Goal: Obtain resource: Obtain resource

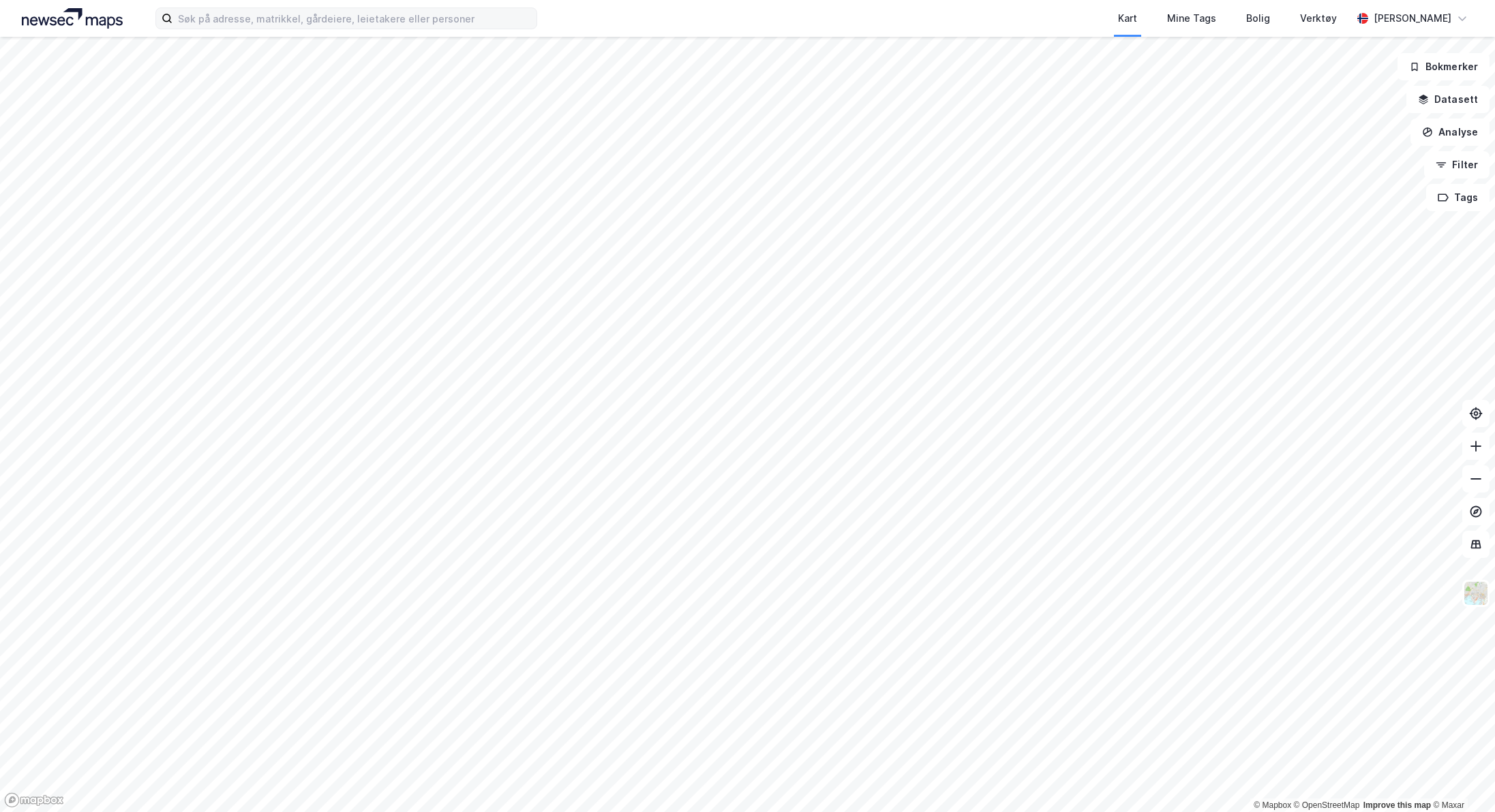
click at [316, 29] on div "Kart Mine Tags Bolig Verktøy [PERSON_NAME]" at bounding box center [747, 18] width 1495 height 37
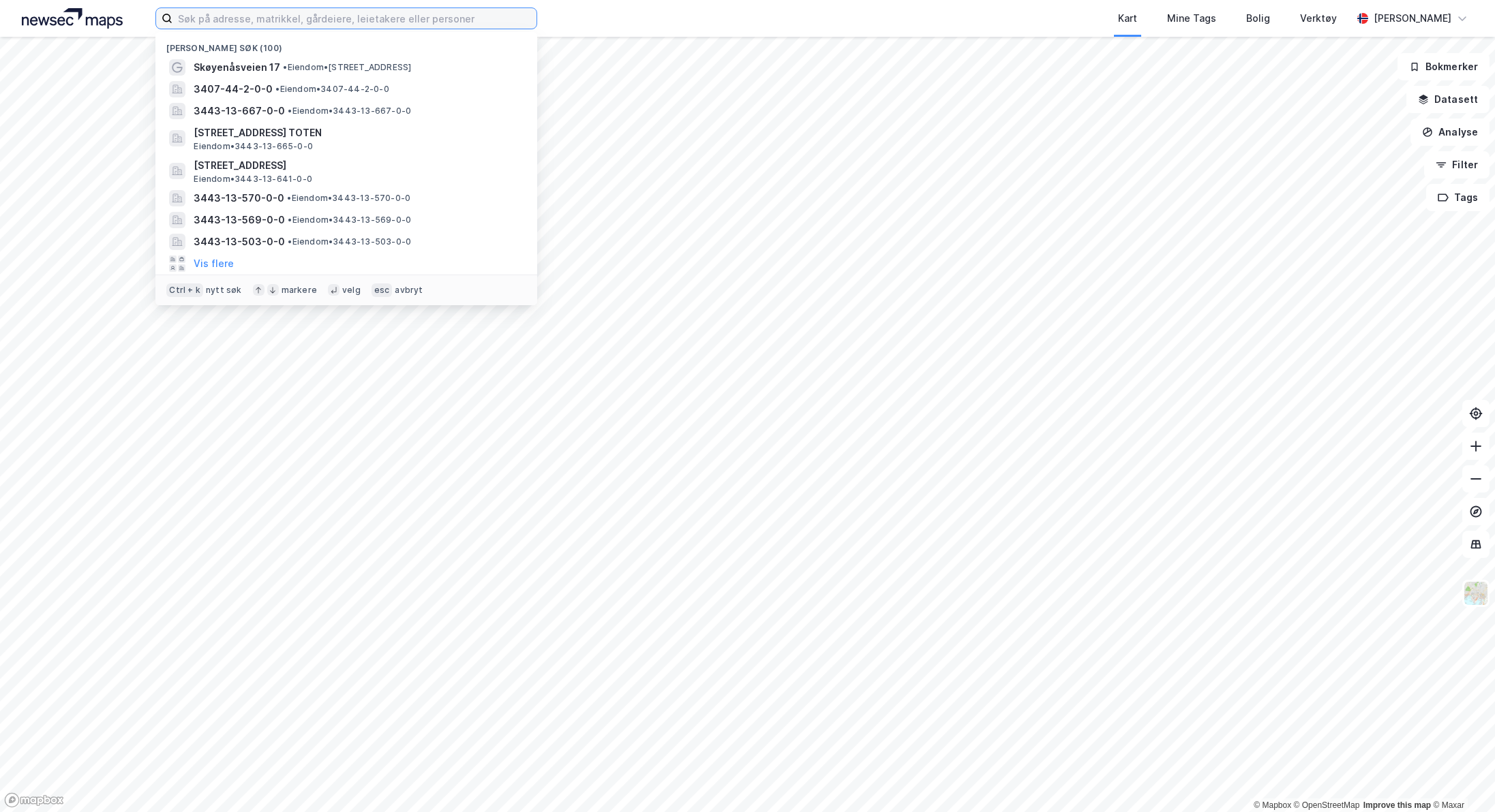
click at [306, 20] on input at bounding box center [354, 18] width 364 height 20
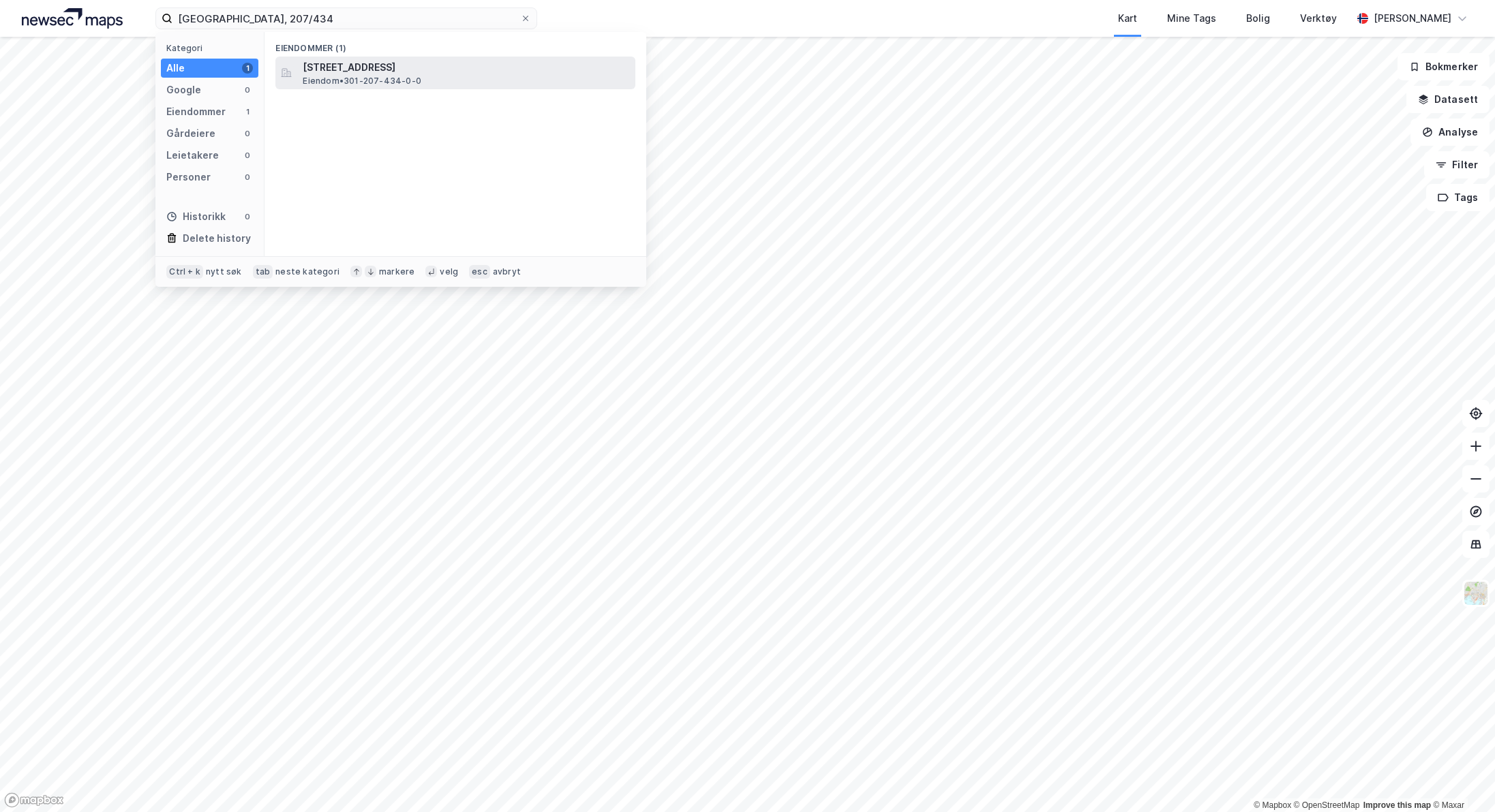
click at [342, 65] on span "[STREET_ADDRESS]" at bounding box center [467, 67] width 327 height 16
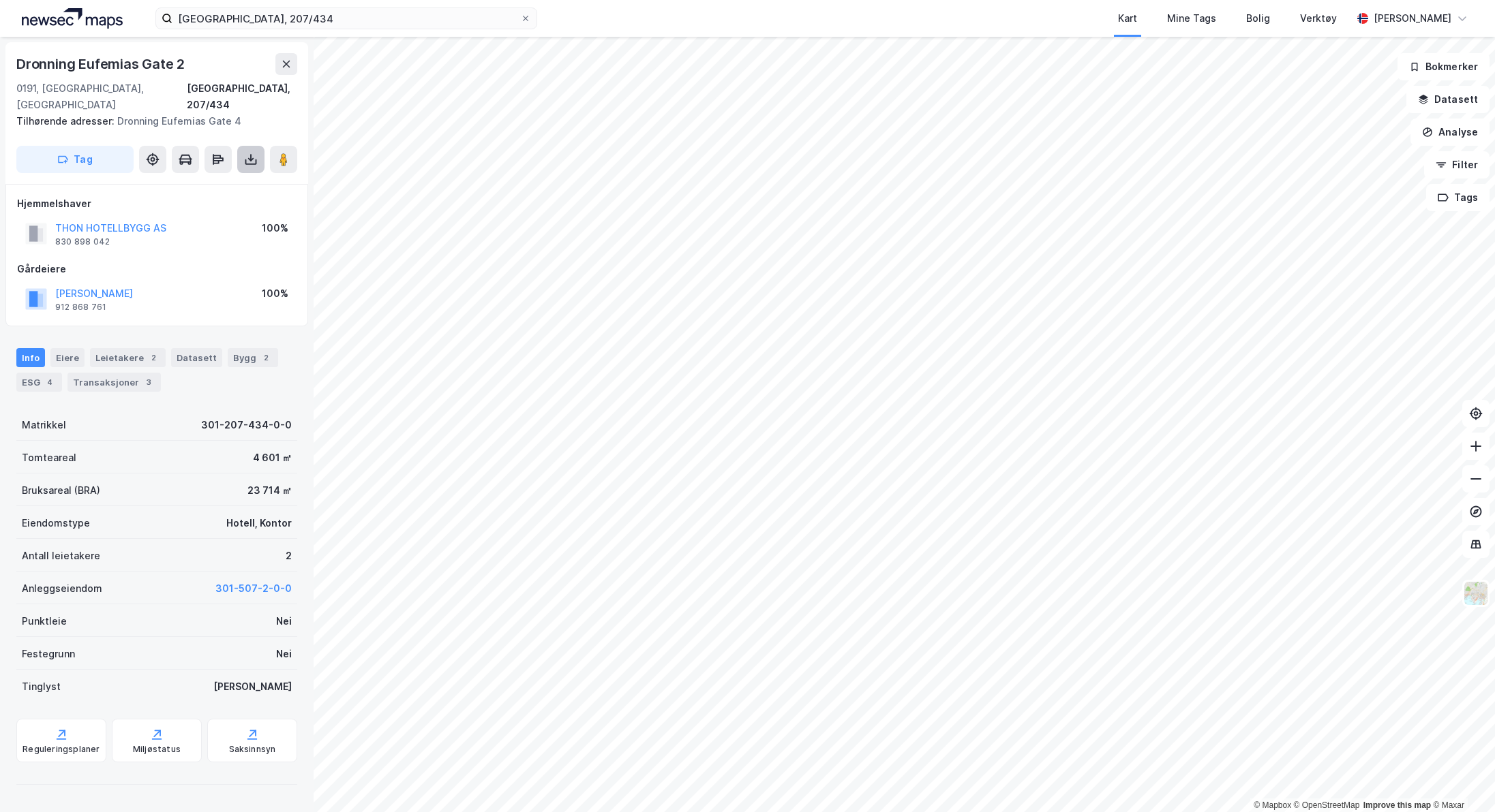
click at [253, 157] on icon at bounding box center [251, 159] width 6 height 4
click at [197, 181] on div "Last ned grunnbok" at bounding box center [183, 187] width 79 height 11
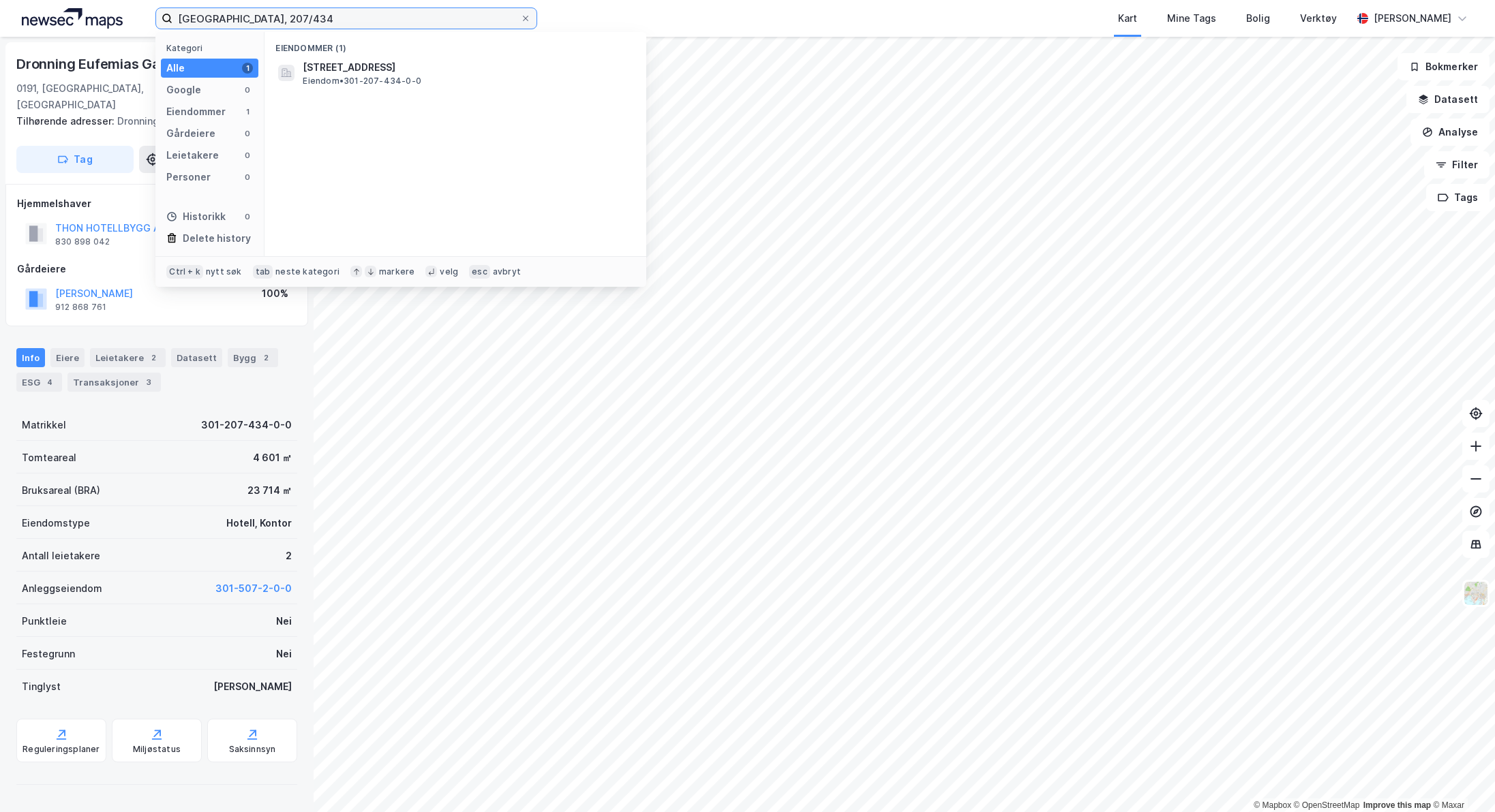
click at [331, 16] on input "[GEOGRAPHIC_DATA], 207/434" at bounding box center [346, 18] width 347 height 20
type input "O"
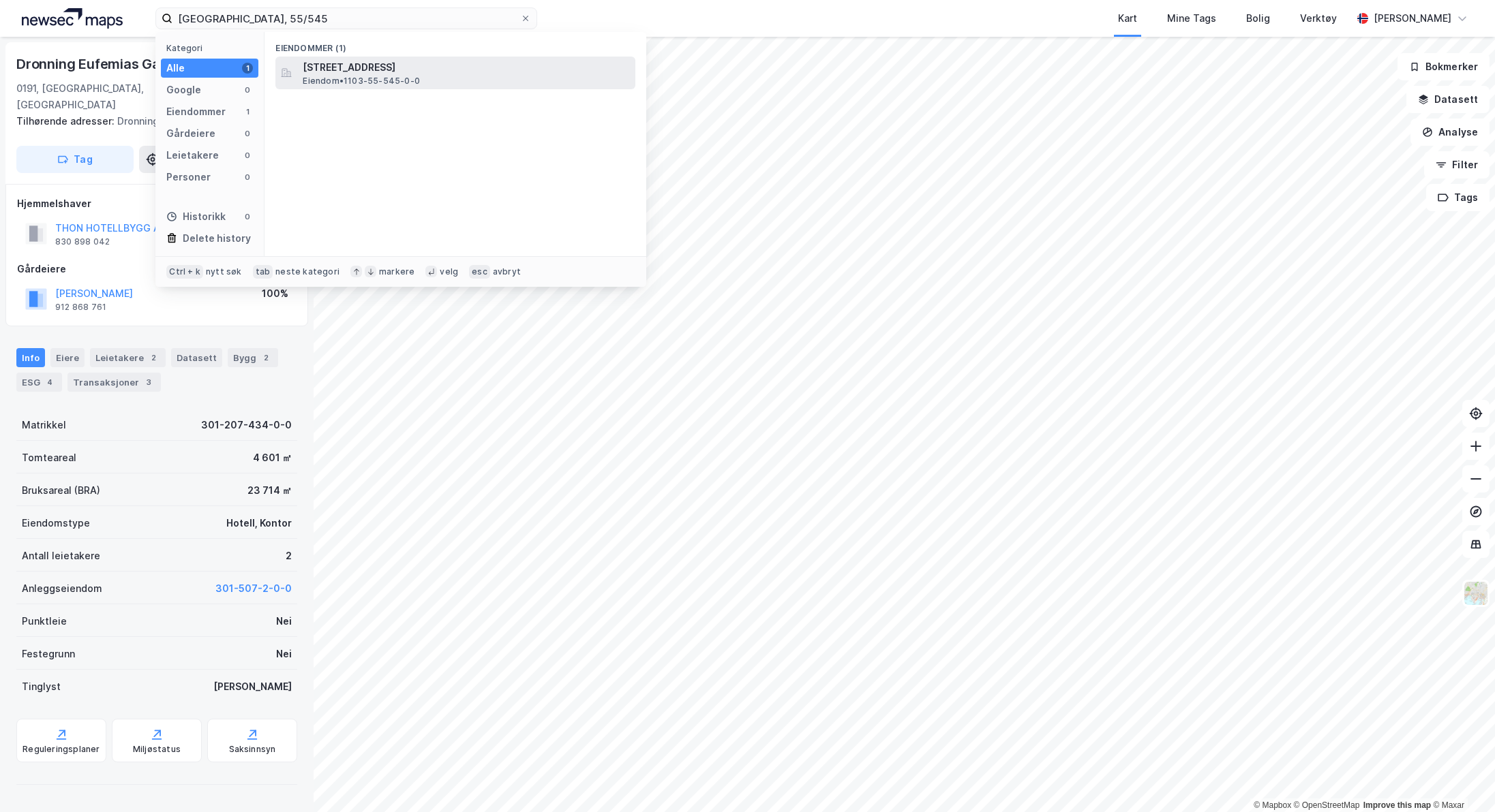
click at [352, 75] on span "[STREET_ADDRESS]" at bounding box center [467, 67] width 327 height 16
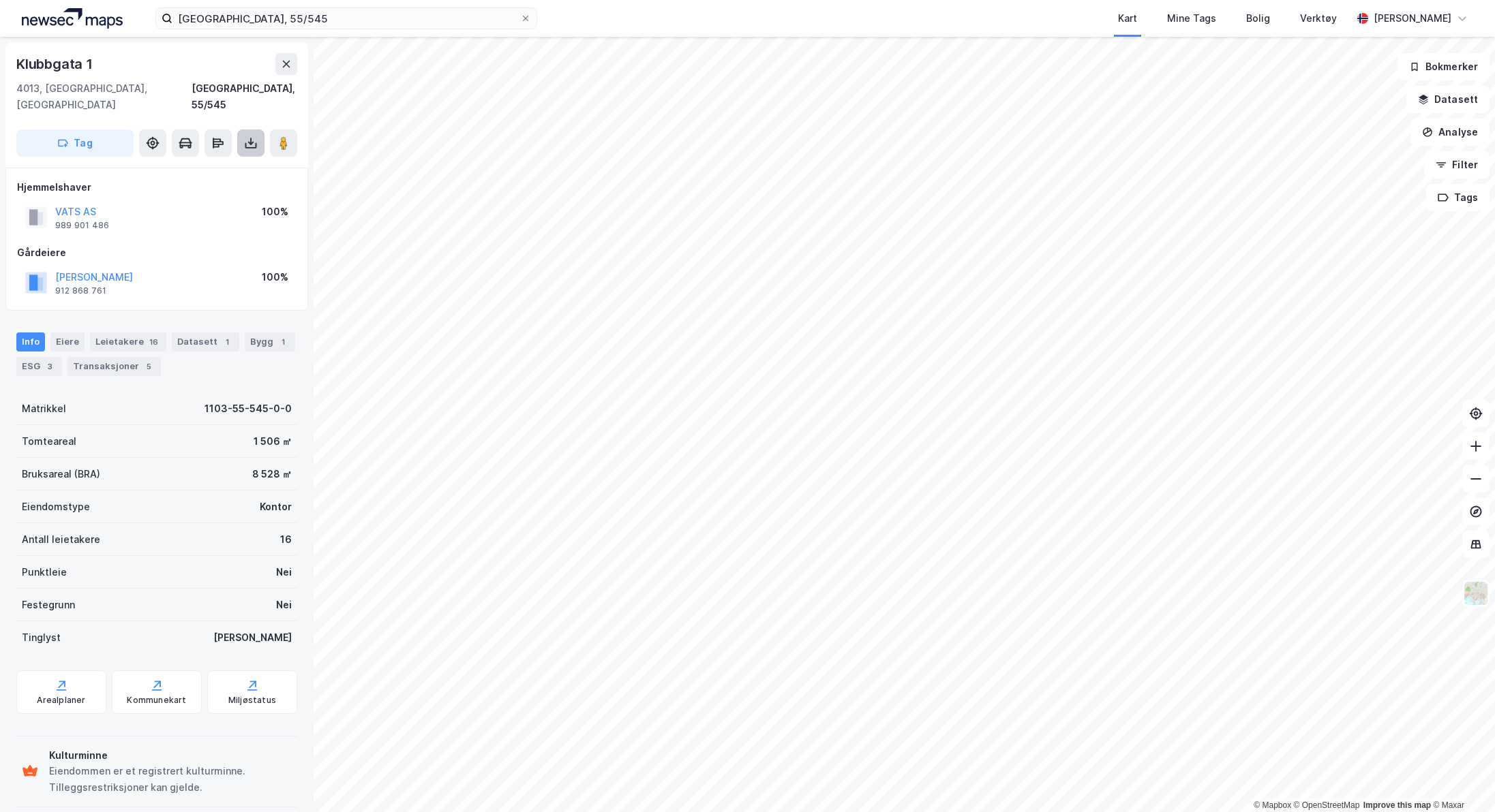
click at [250, 136] on icon at bounding box center [250, 143] width 14 height 14
click at [223, 165] on div "Last ned grunnbok" at bounding box center [183, 170] width 79 height 11
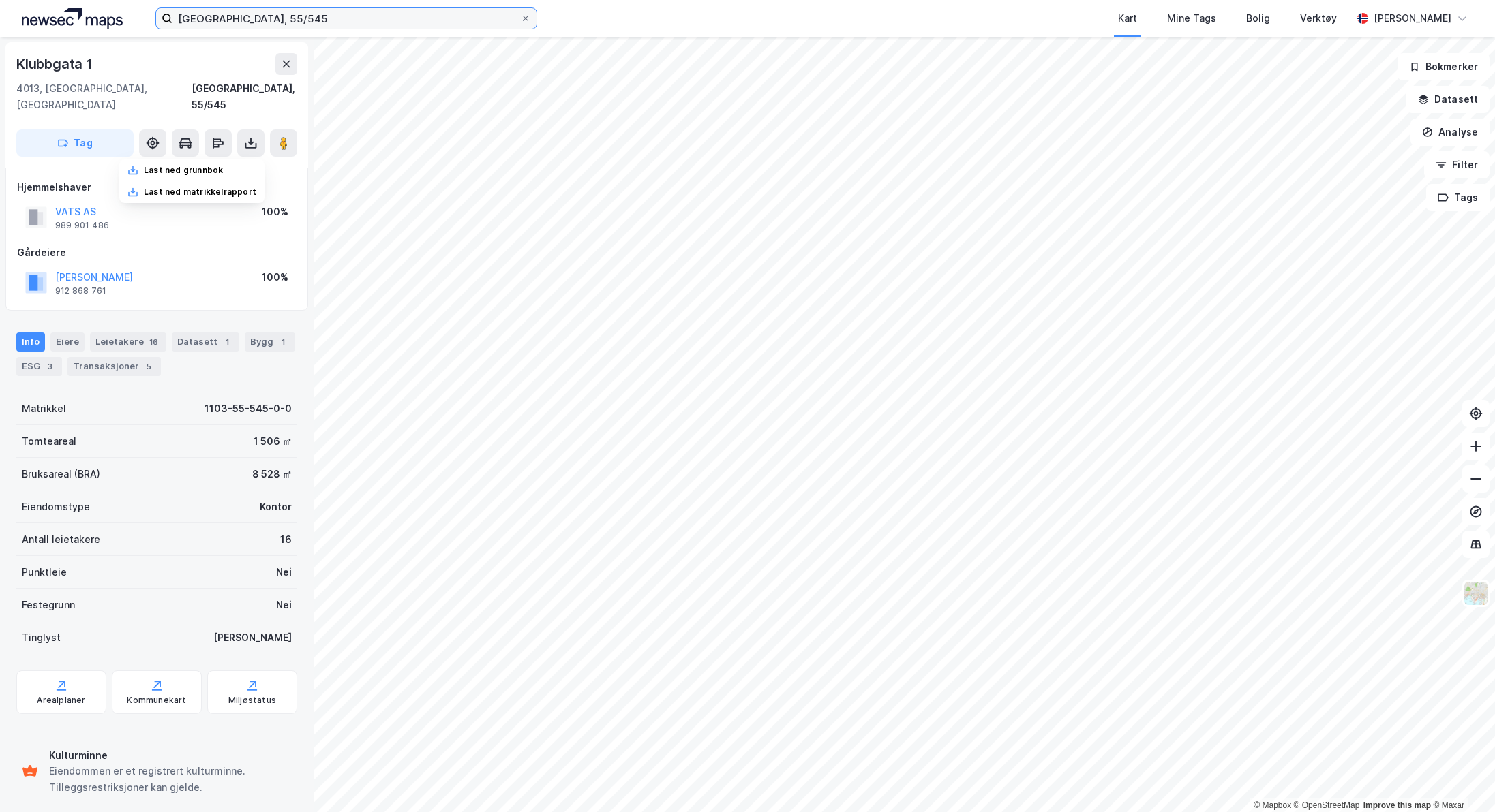
click at [346, 15] on input "[GEOGRAPHIC_DATA], 55/545" at bounding box center [346, 18] width 347 height 20
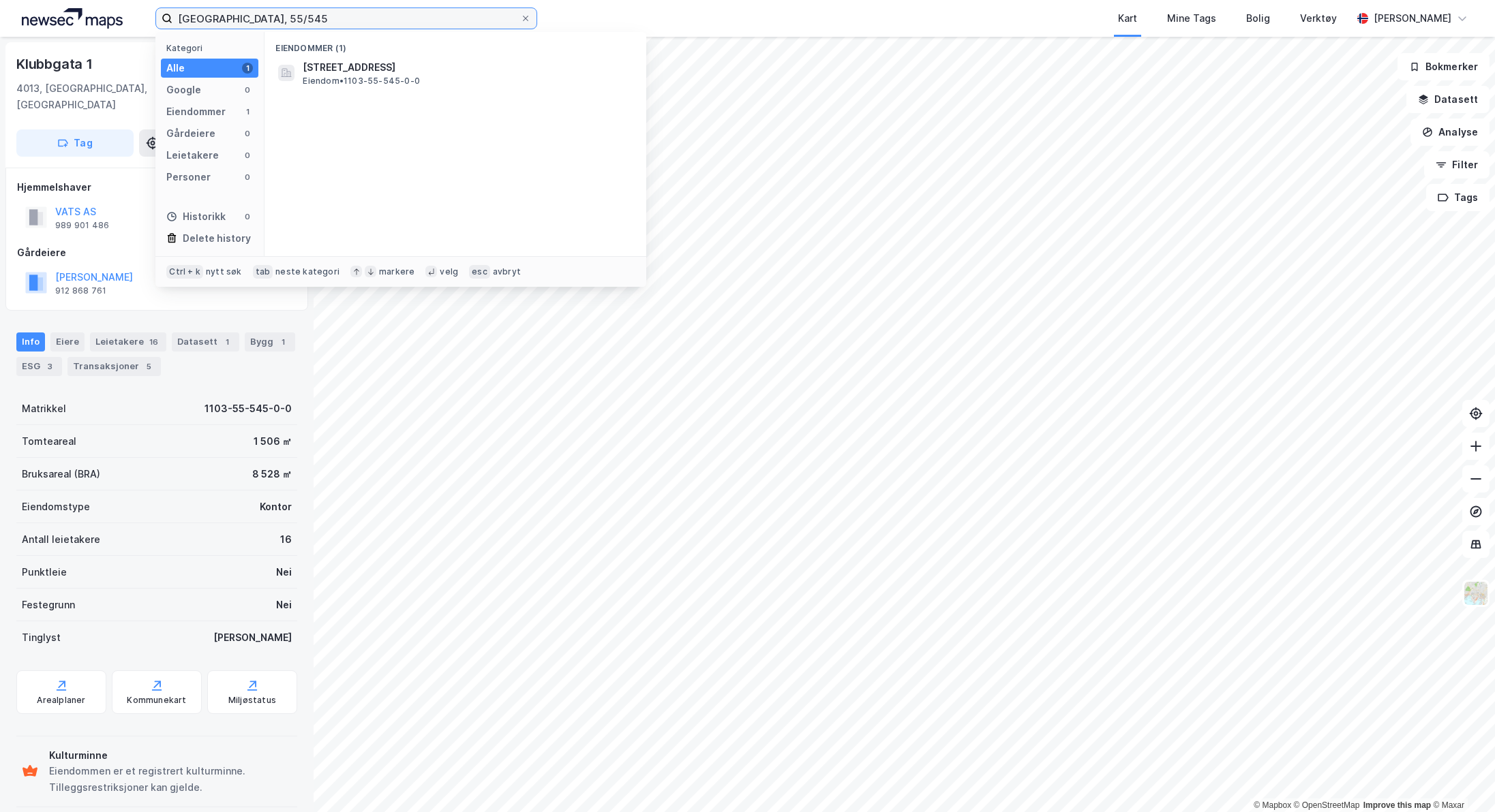
click at [346, 15] on input "[GEOGRAPHIC_DATA], 55/545" at bounding box center [346, 18] width 347 height 20
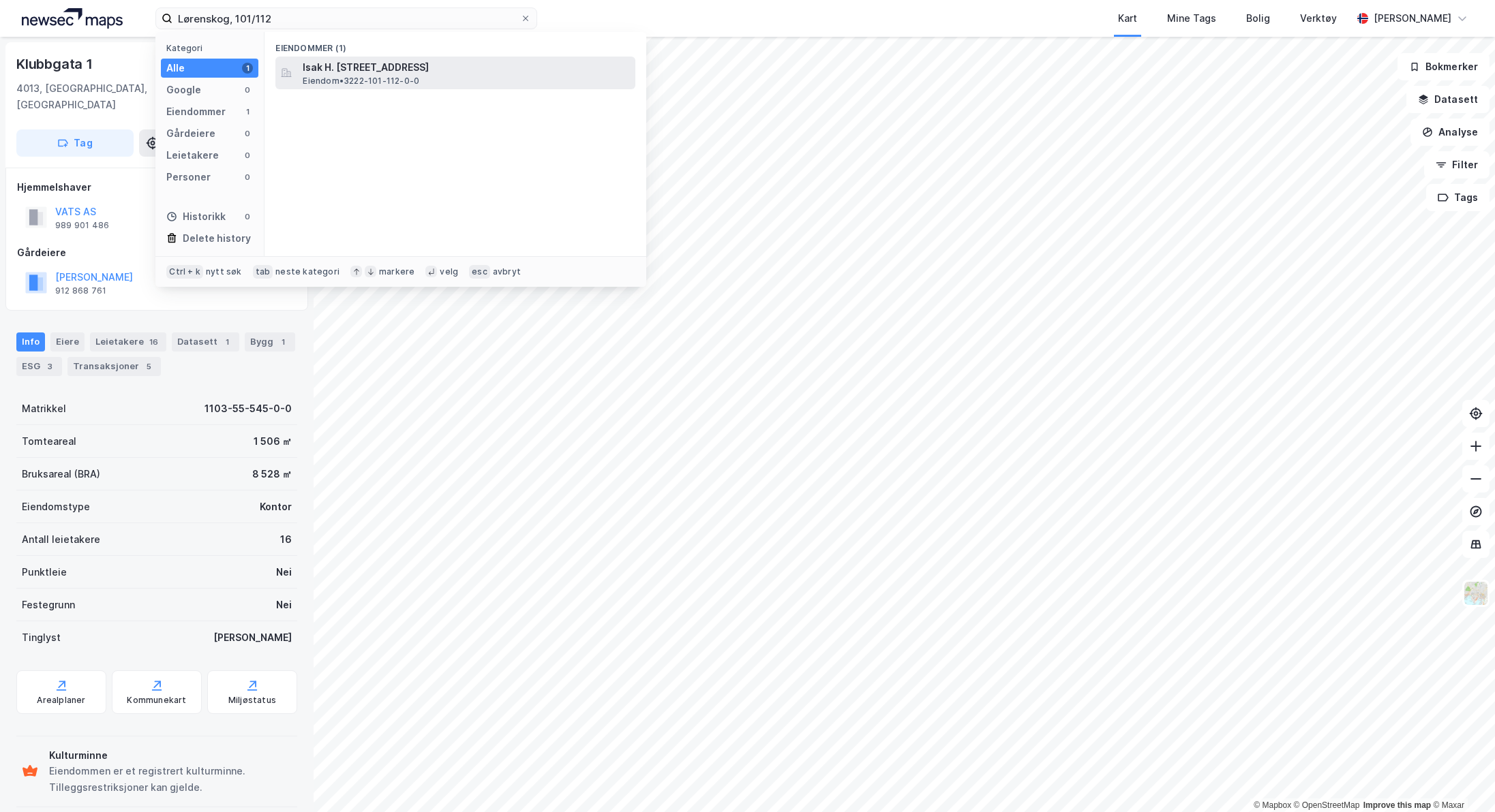
click at [400, 71] on span "Isak H. [STREET_ADDRESS]" at bounding box center [467, 67] width 327 height 16
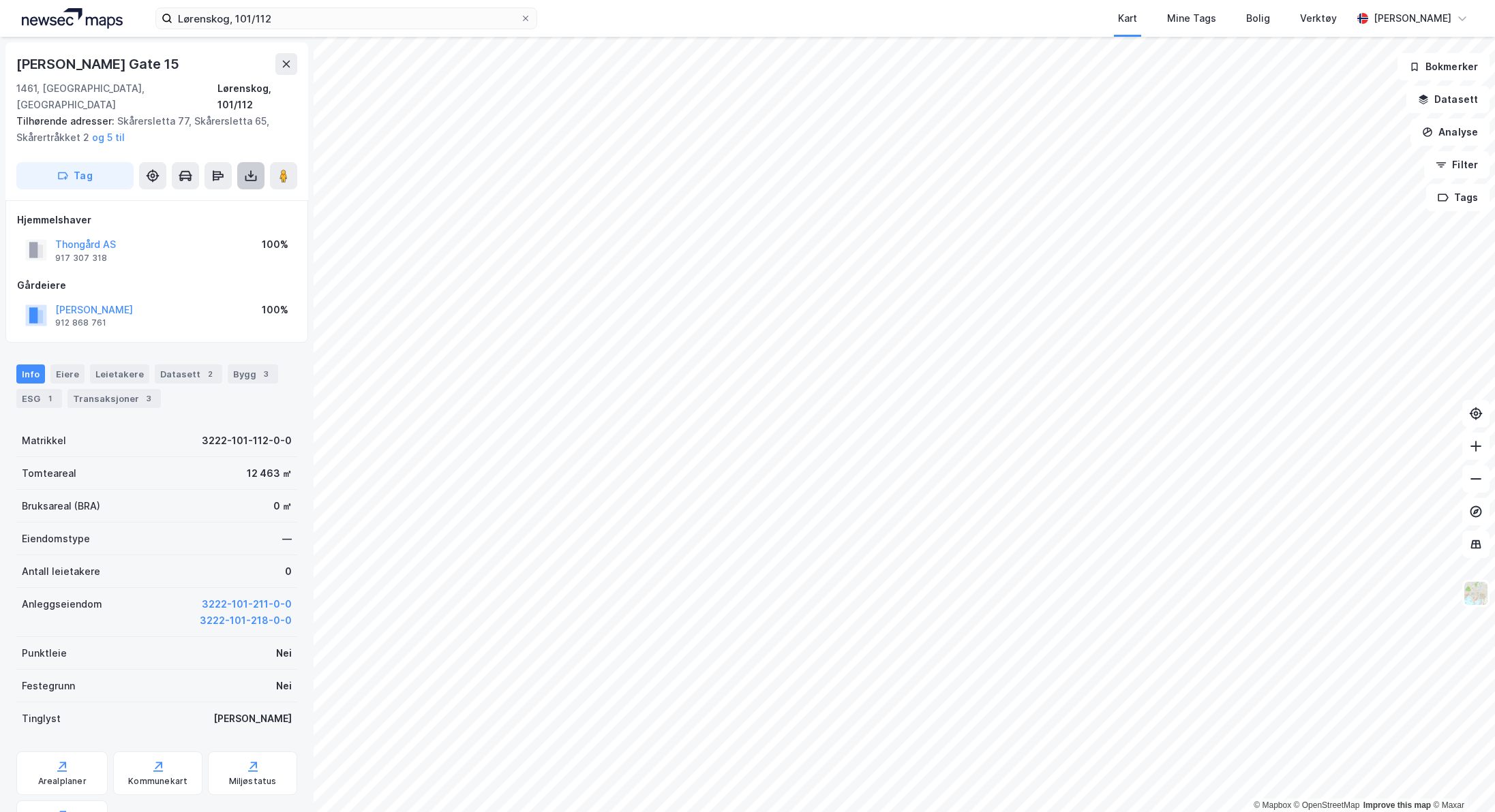
click at [245, 169] on icon at bounding box center [250, 176] width 14 height 14
click at [230, 192] on div "Last ned grunnbok" at bounding box center [192, 203] width 145 height 22
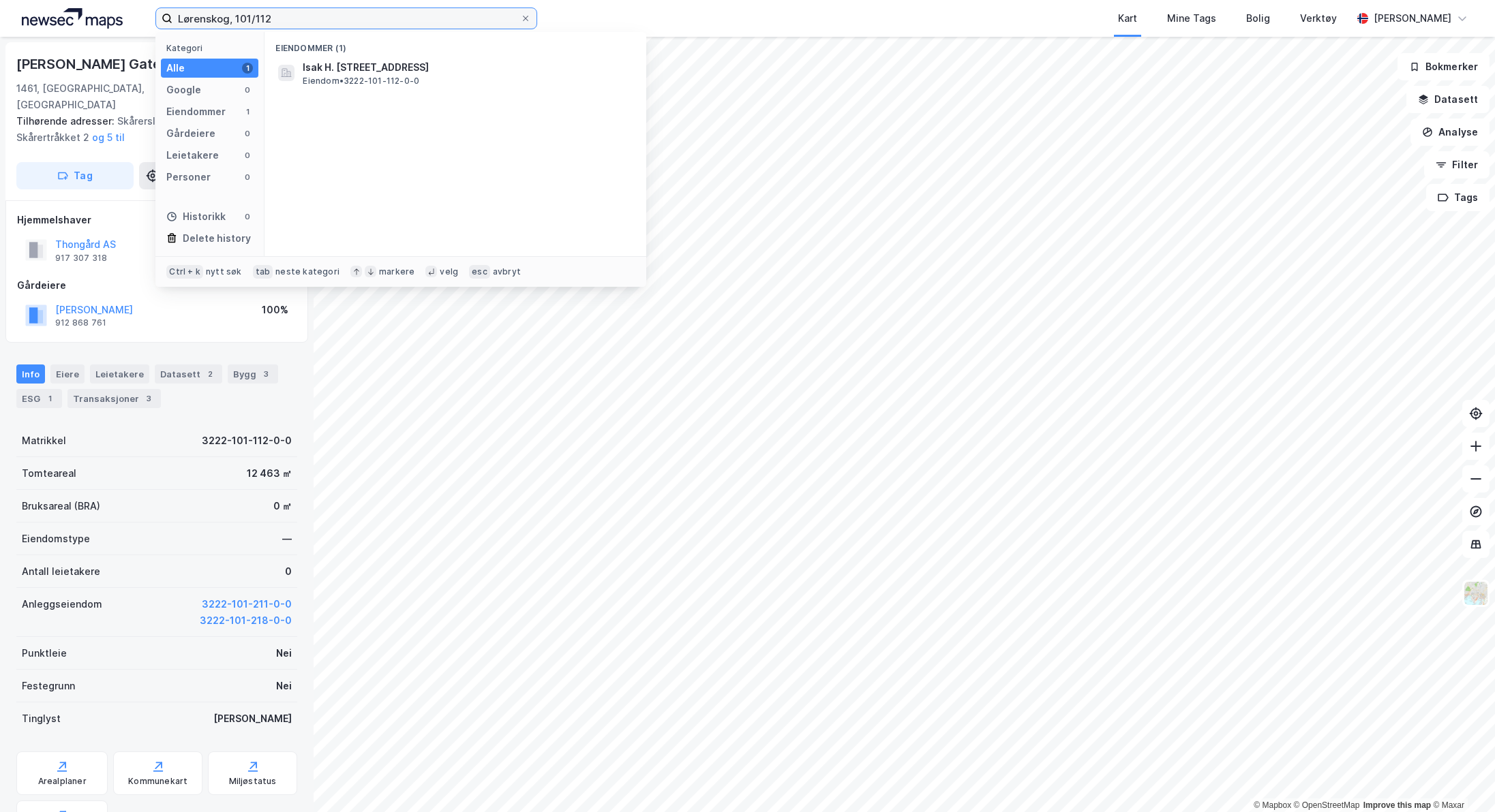
click at [276, 19] on input "Lørenskog, 101/112" at bounding box center [346, 18] width 347 height 20
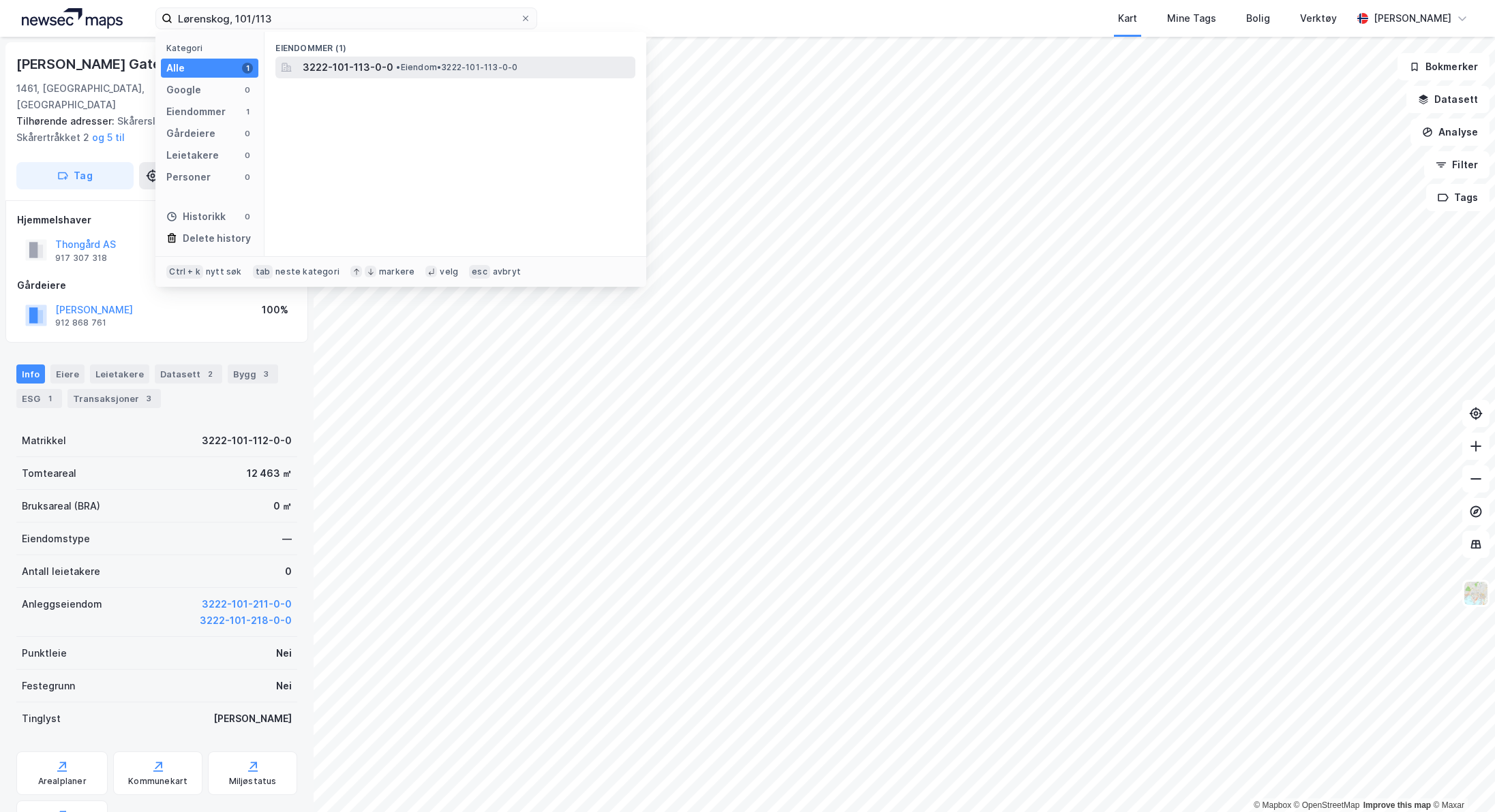
click at [331, 69] on span "3222-101-113-0-0" at bounding box center [348, 67] width 90 height 16
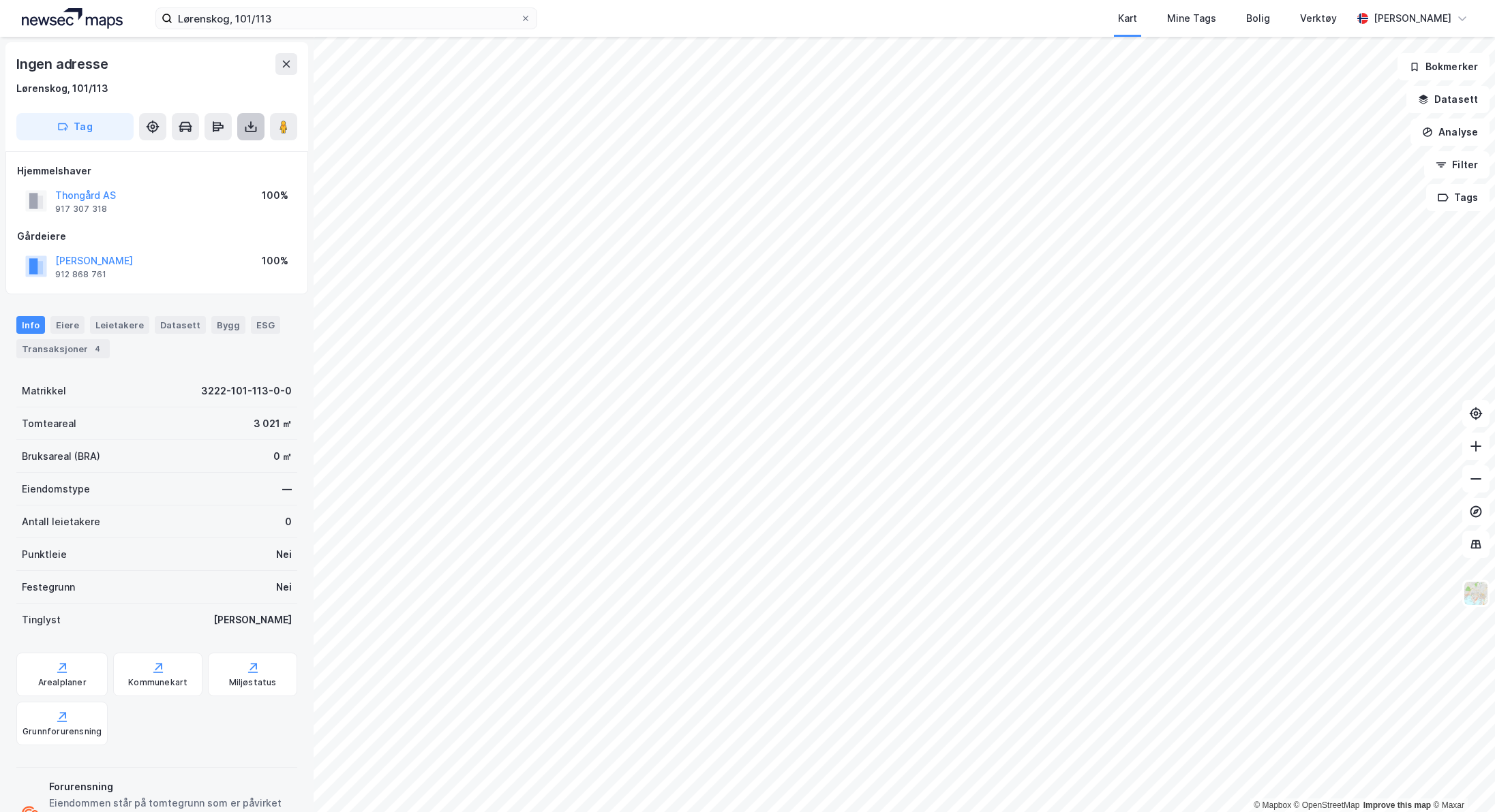
click at [252, 128] on icon at bounding box center [250, 126] width 14 height 14
click at [228, 153] on div "Last ned grunnbok" at bounding box center [192, 154] width 145 height 22
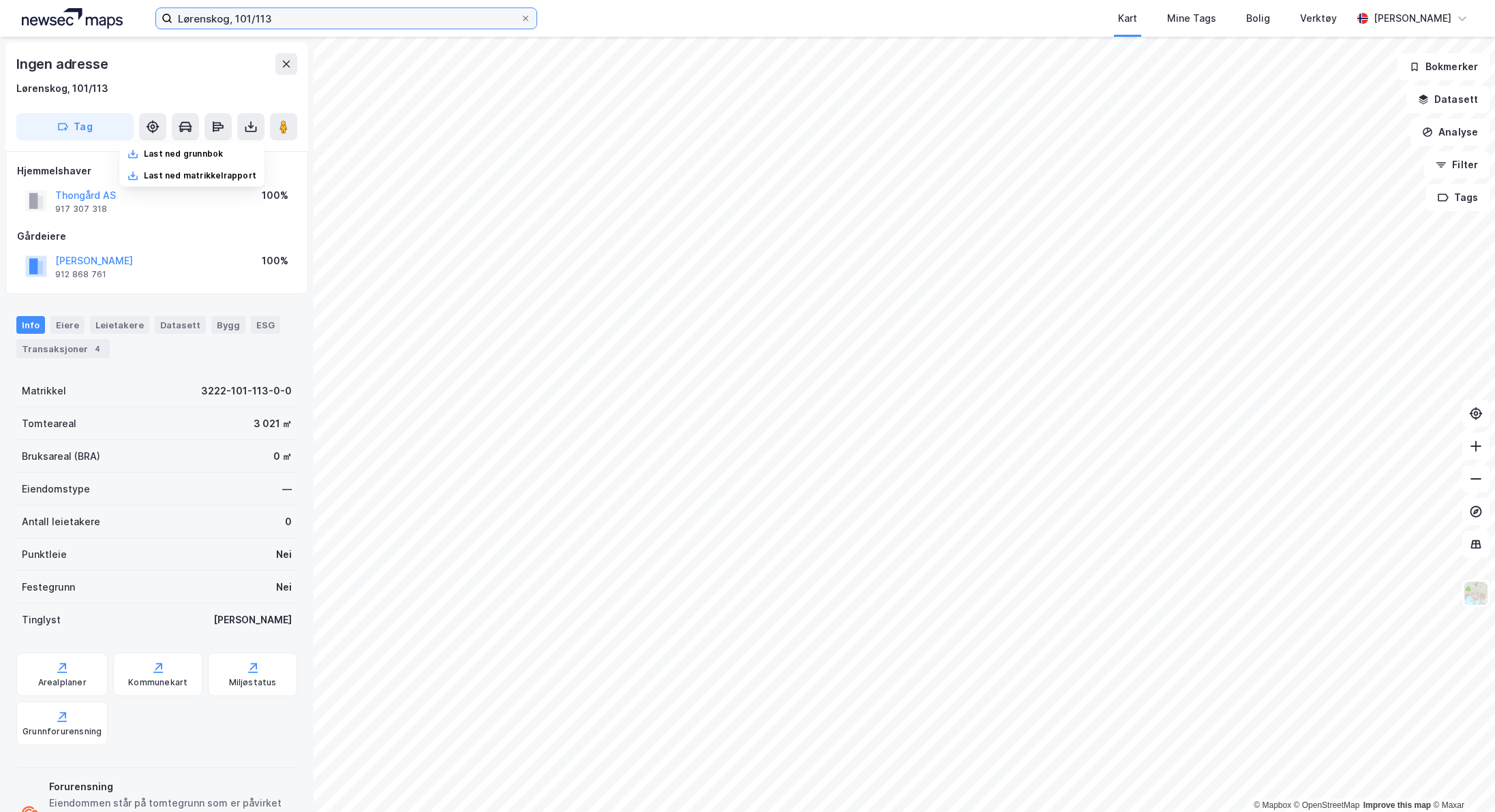
click at [289, 18] on input "Lørenskog, 101/113" at bounding box center [346, 18] width 347 height 20
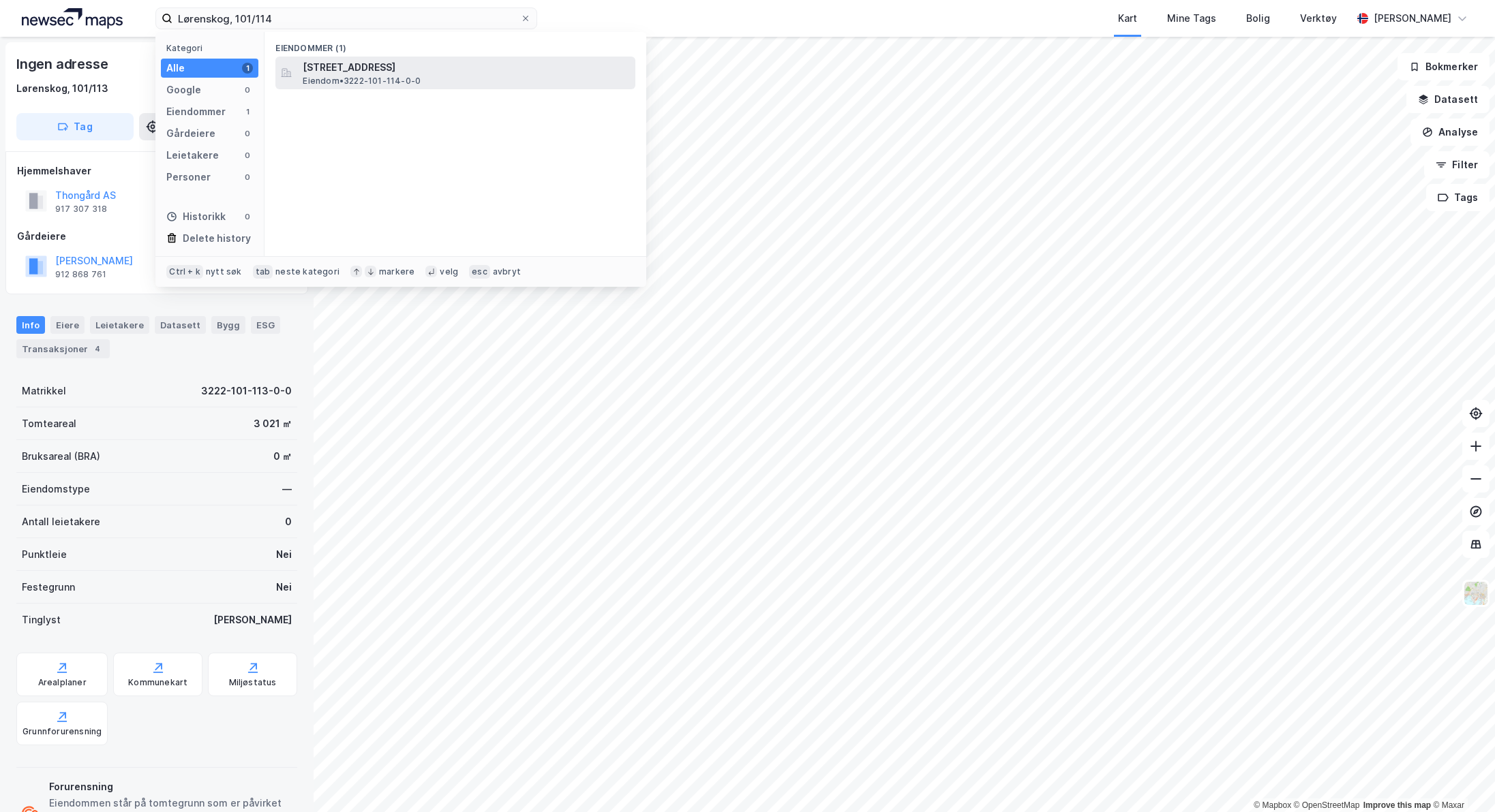
click at [327, 71] on span "[STREET_ADDRESS]" at bounding box center [467, 67] width 327 height 16
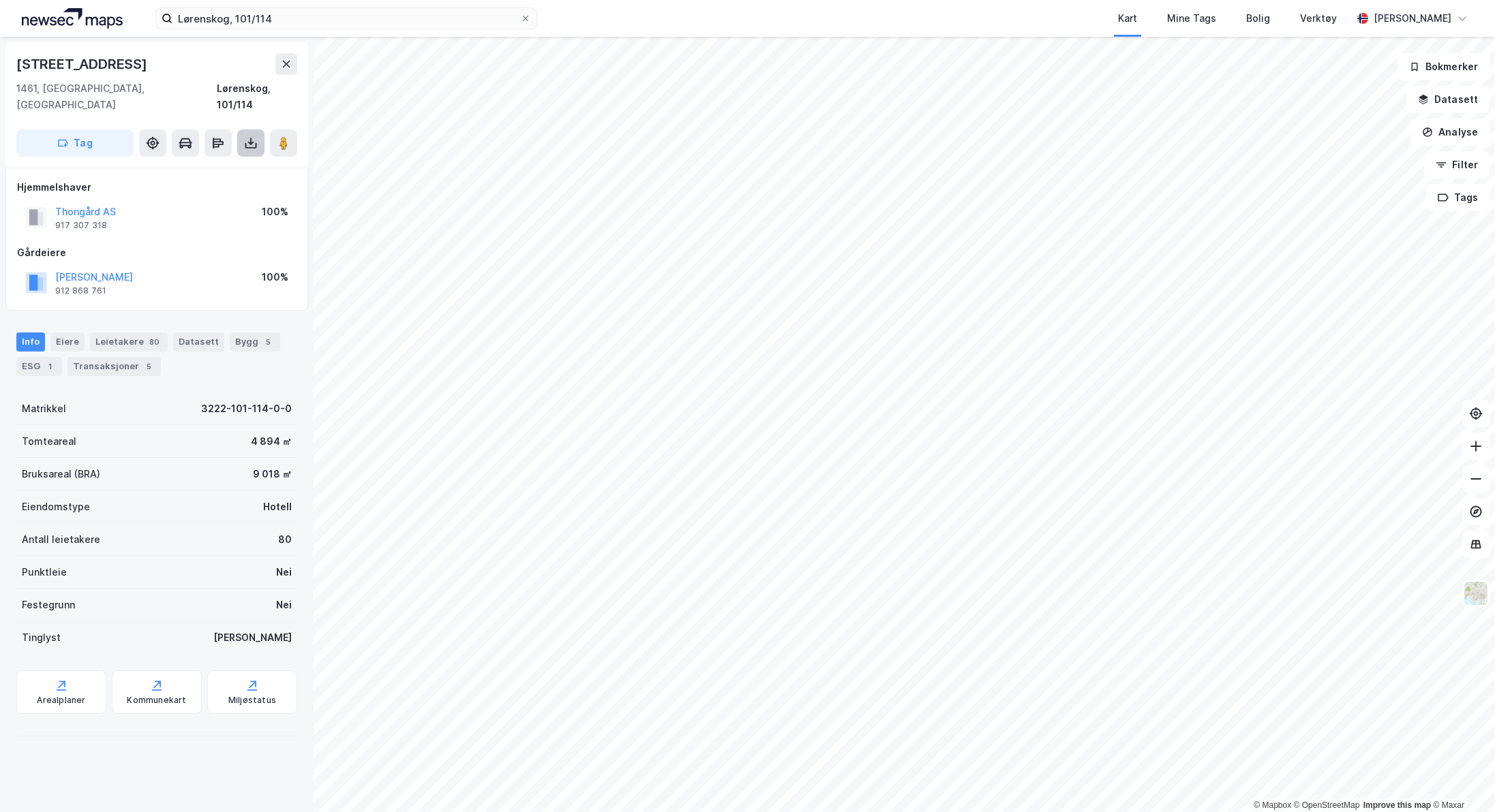
click at [246, 143] on icon at bounding box center [251, 146] width 11 height 6
click at [230, 159] on div "Last ned grunnbok" at bounding box center [192, 170] width 145 height 22
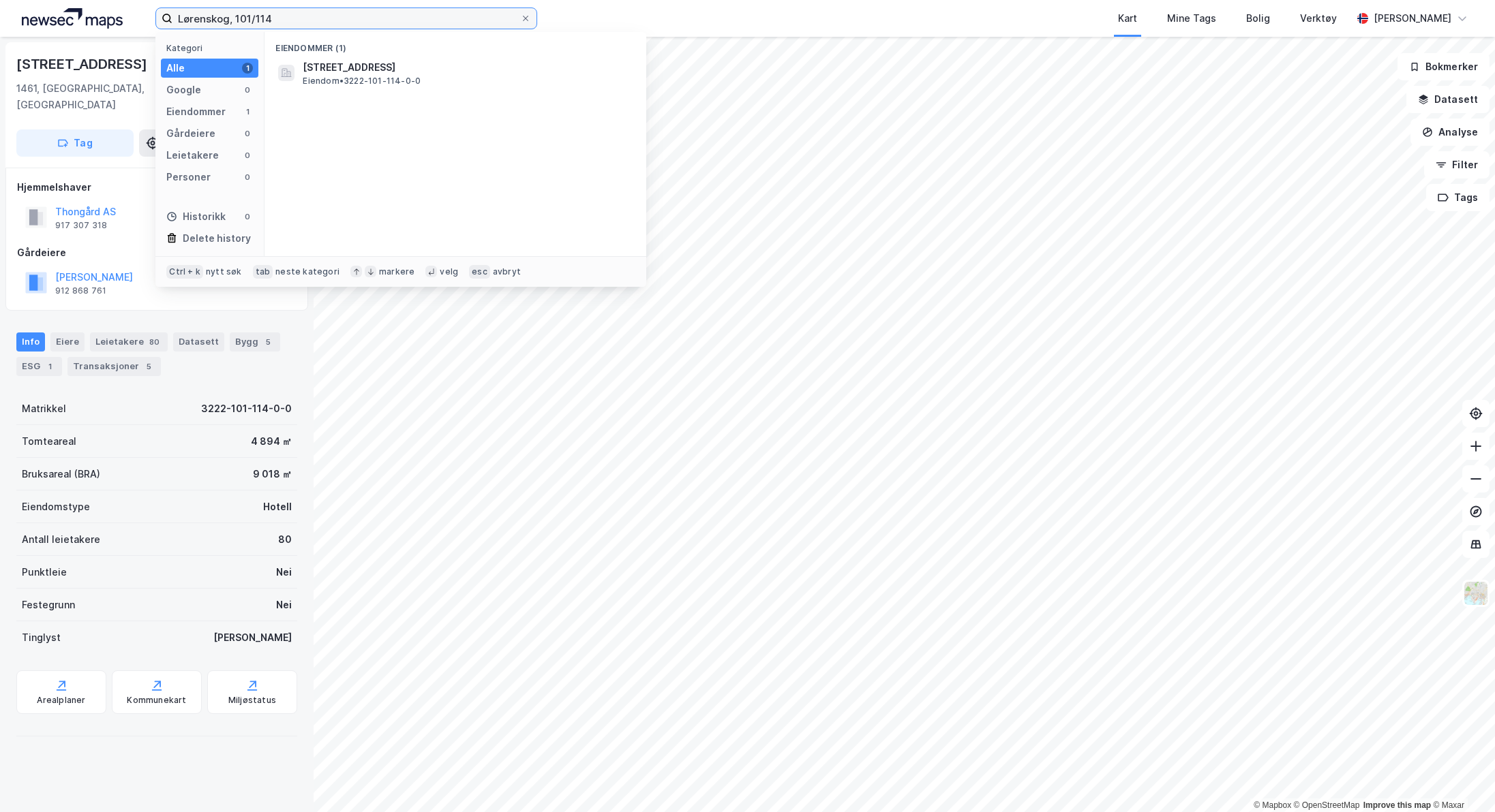
click at [345, 12] on input "Lørenskog, 101/114" at bounding box center [346, 18] width 347 height 20
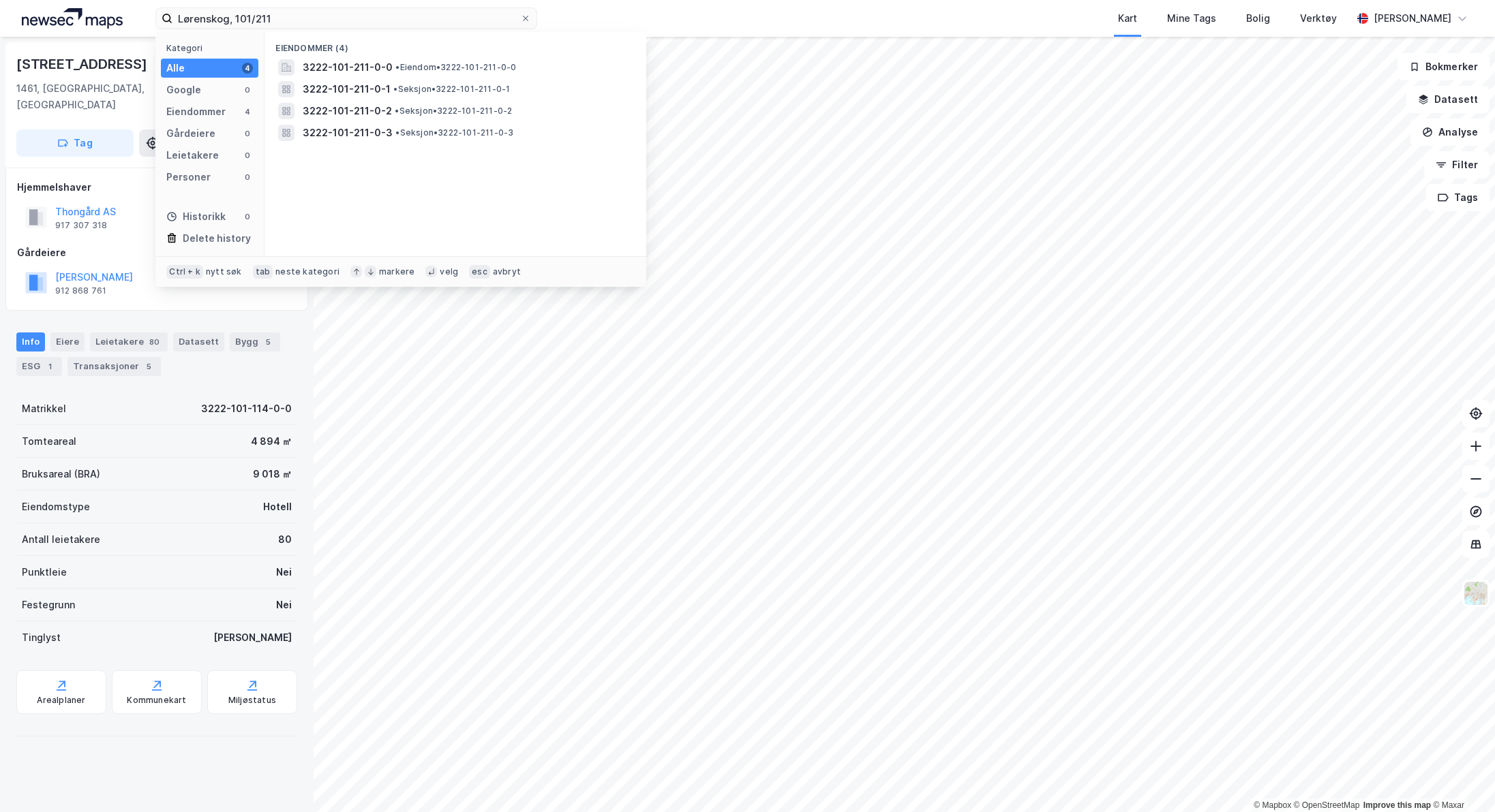
click at [332, 203] on div "Eiendommer (4) 3222-101-211-0-0 • Eiendom • 3222-101-211-0-0 3222-101-211-0-1 •…" at bounding box center [455, 144] width 382 height 224
click at [332, 61] on span "3222-101-211-0-0" at bounding box center [347, 67] width 90 height 16
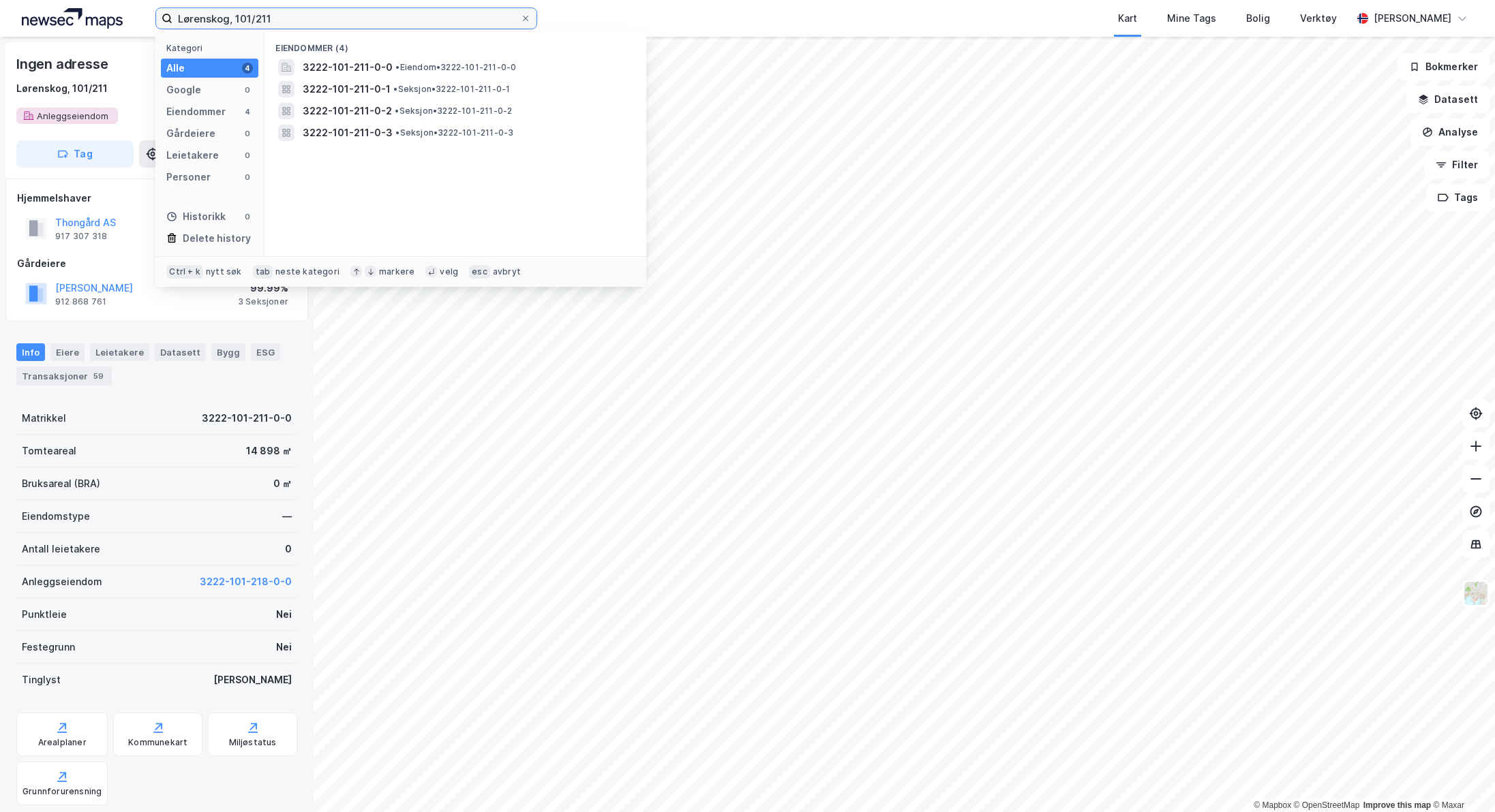
click at [340, 20] on input "Lørenskog, 101/211" at bounding box center [346, 18] width 347 height 20
click at [349, 88] on span "3222-101-211-0-1" at bounding box center [347, 89] width 88 height 16
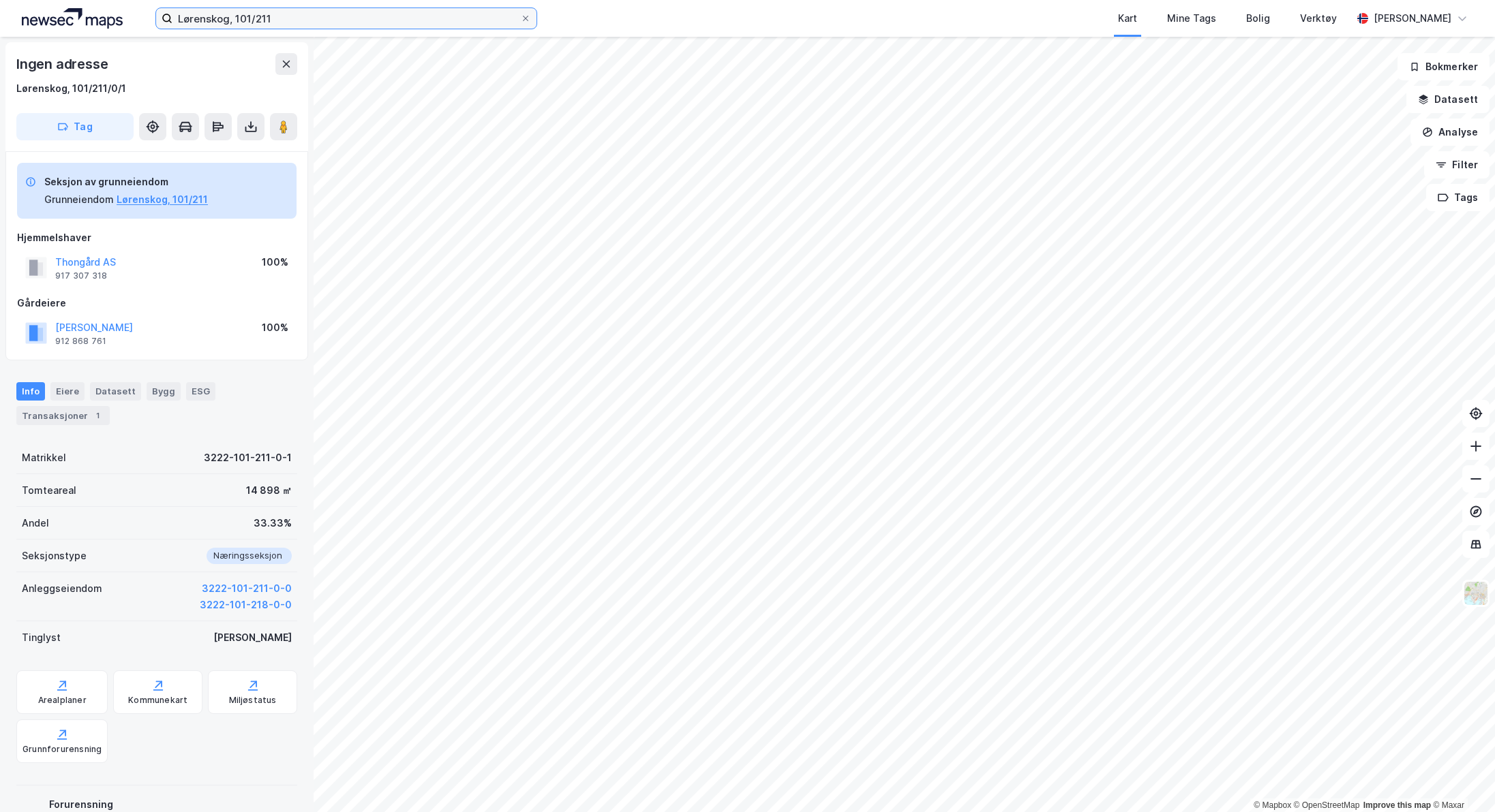
click at [311, 24] on input "Lørenskog, 101/211" at bounding box center [346, 18] width 347 height 20
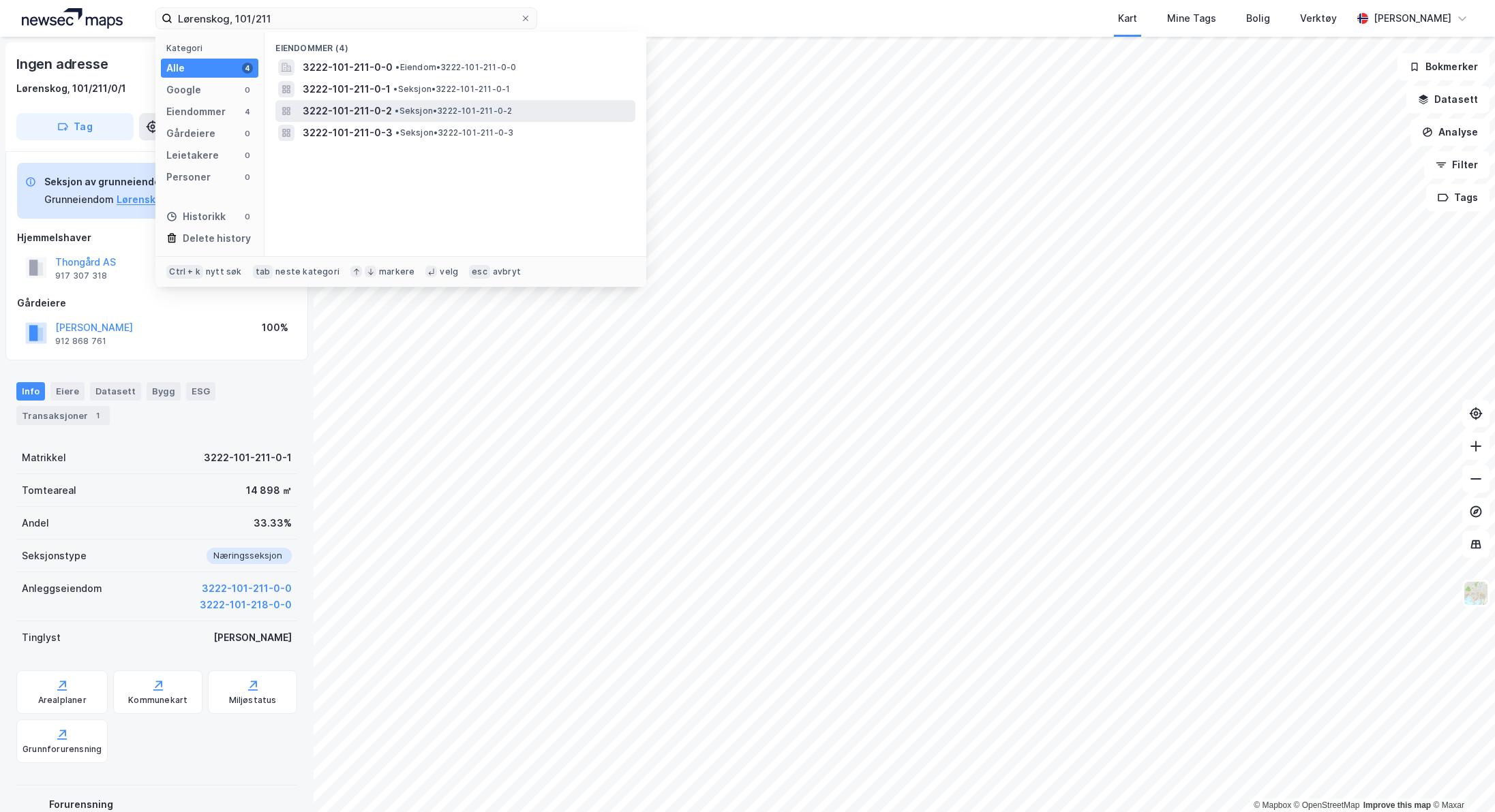
click at [337, 104] on span "3222-101-211-0-2" at bounding box center [347, 110] width 89 height 16
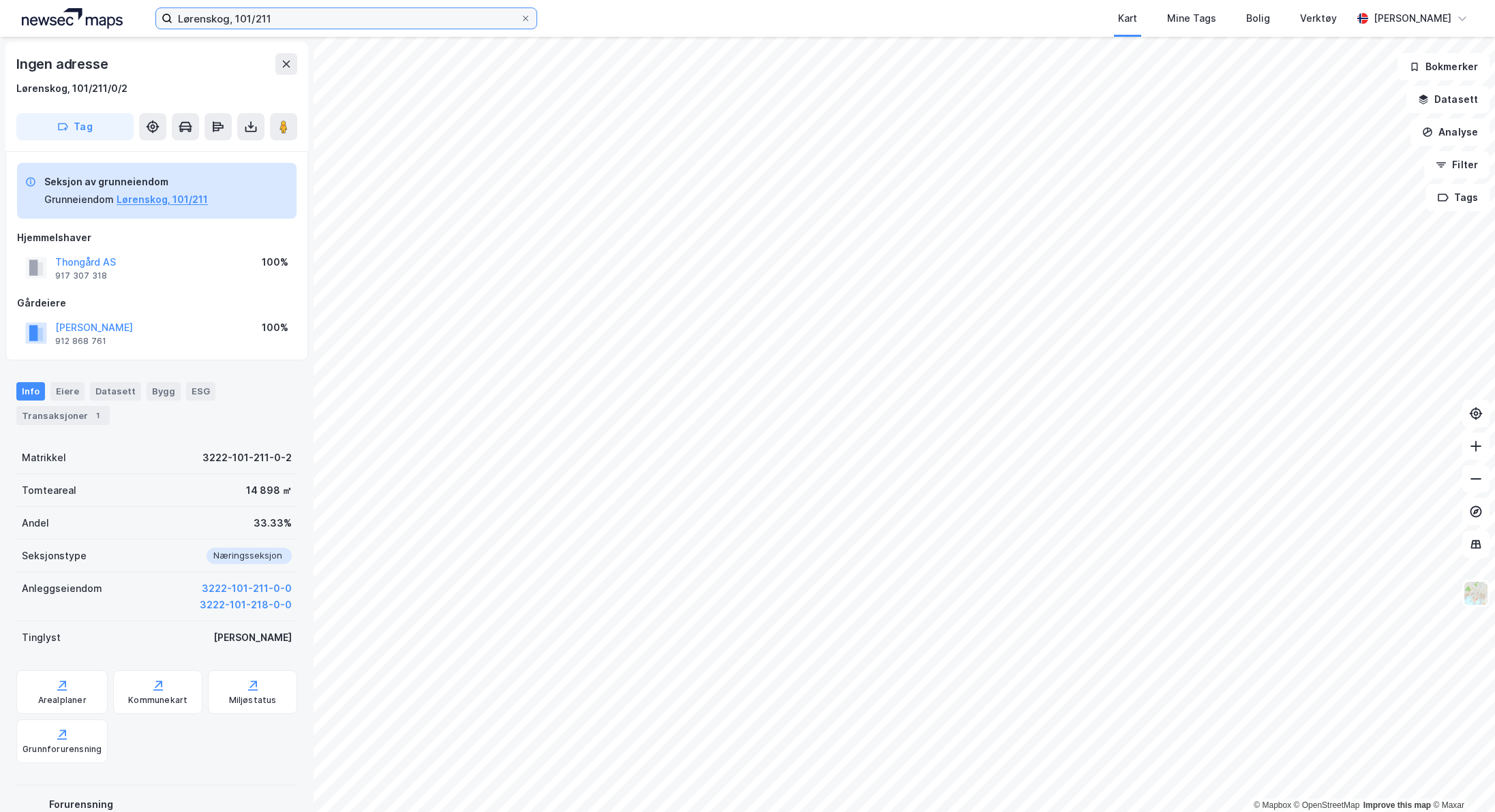
click at [320, 24] on input "Lørenskog, 101/211" at bounding box center [346, 18] width 347 height 20
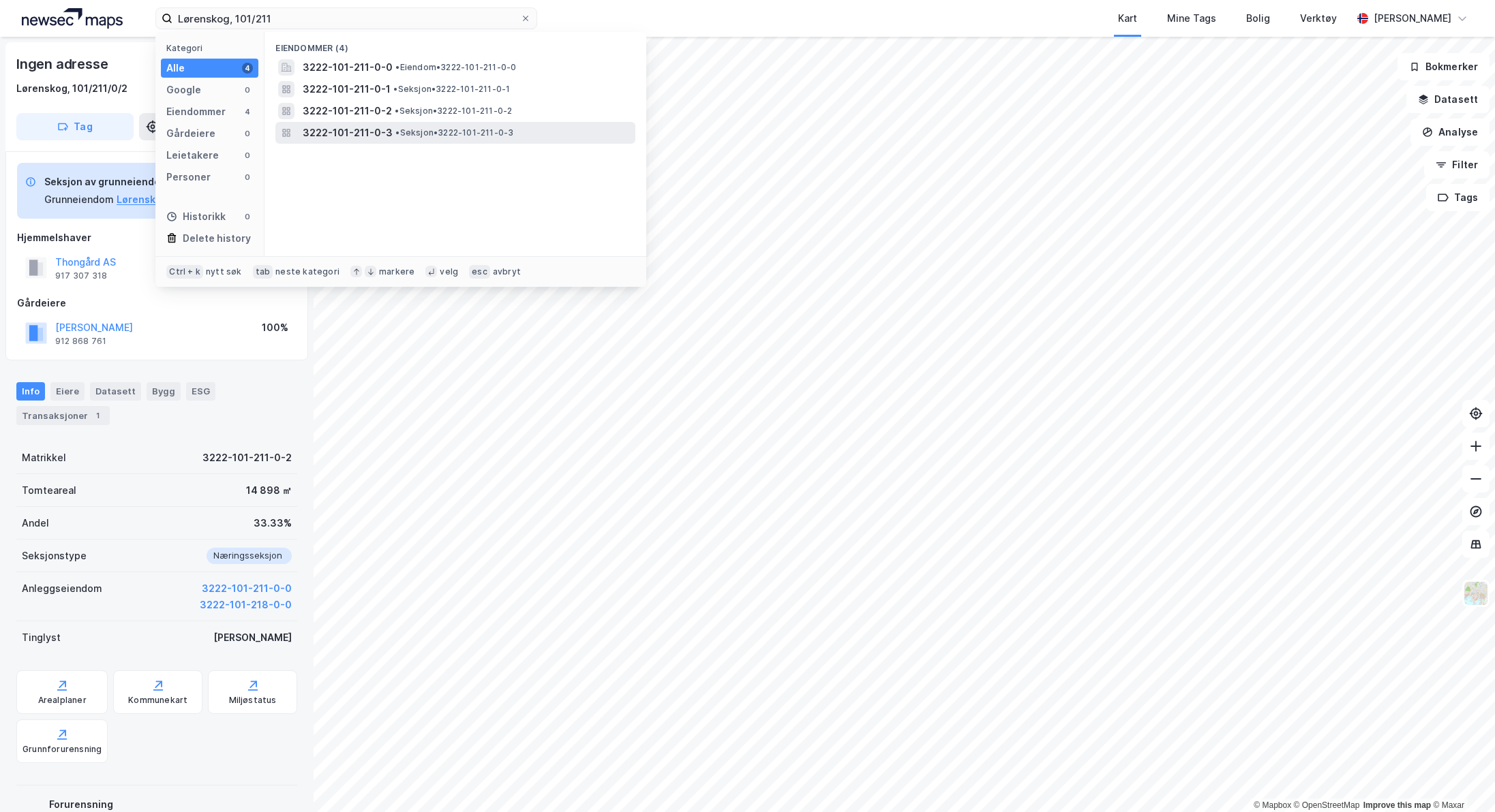
click at [327, 128] on span "3222-101-211-0-3" at bounding box center [347, 133] width 90 height 16
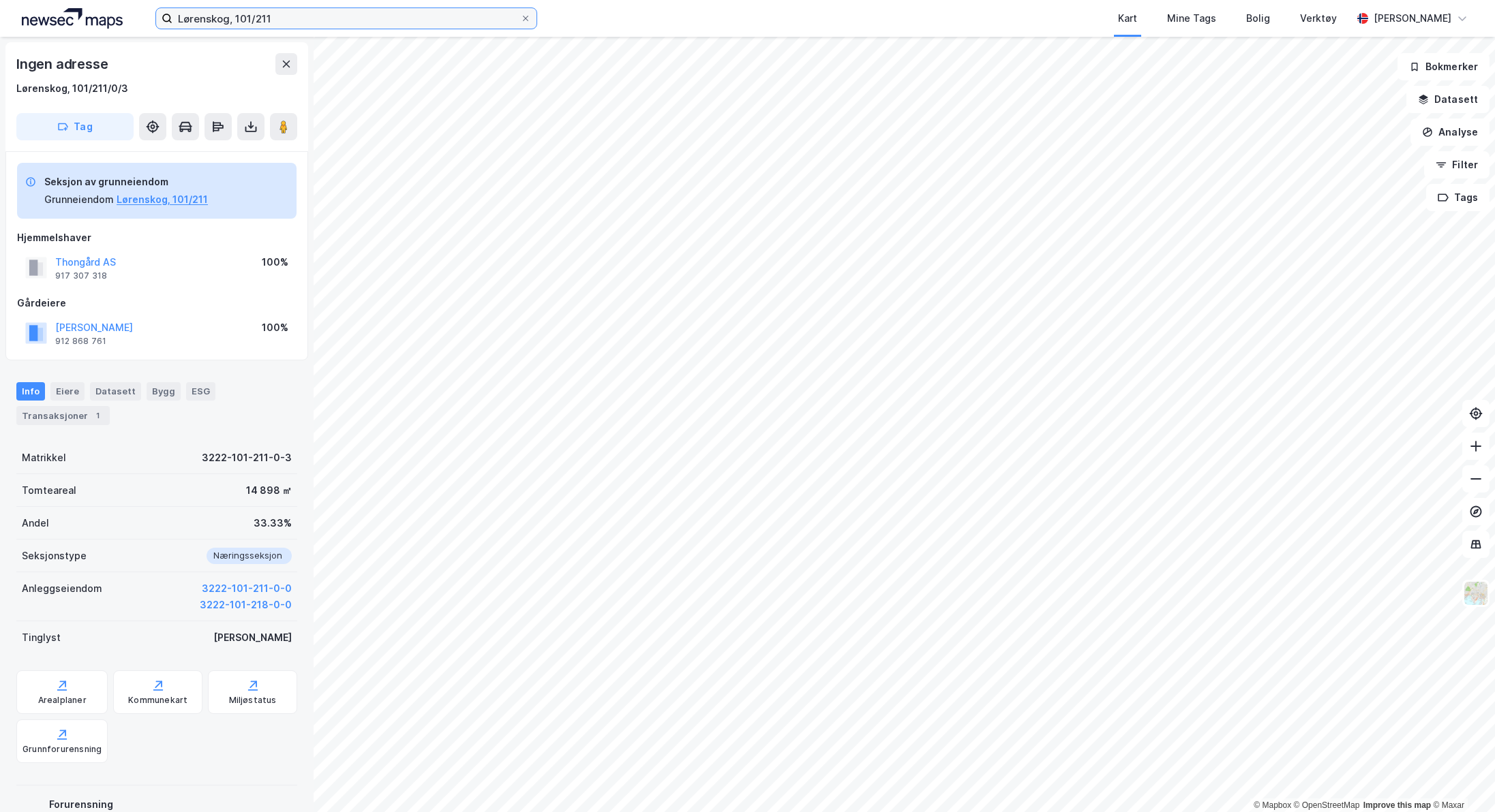
click at [305, 22] on input "Lørenskog, 101/211" at bounding box center [346, 18] width 347 height 20
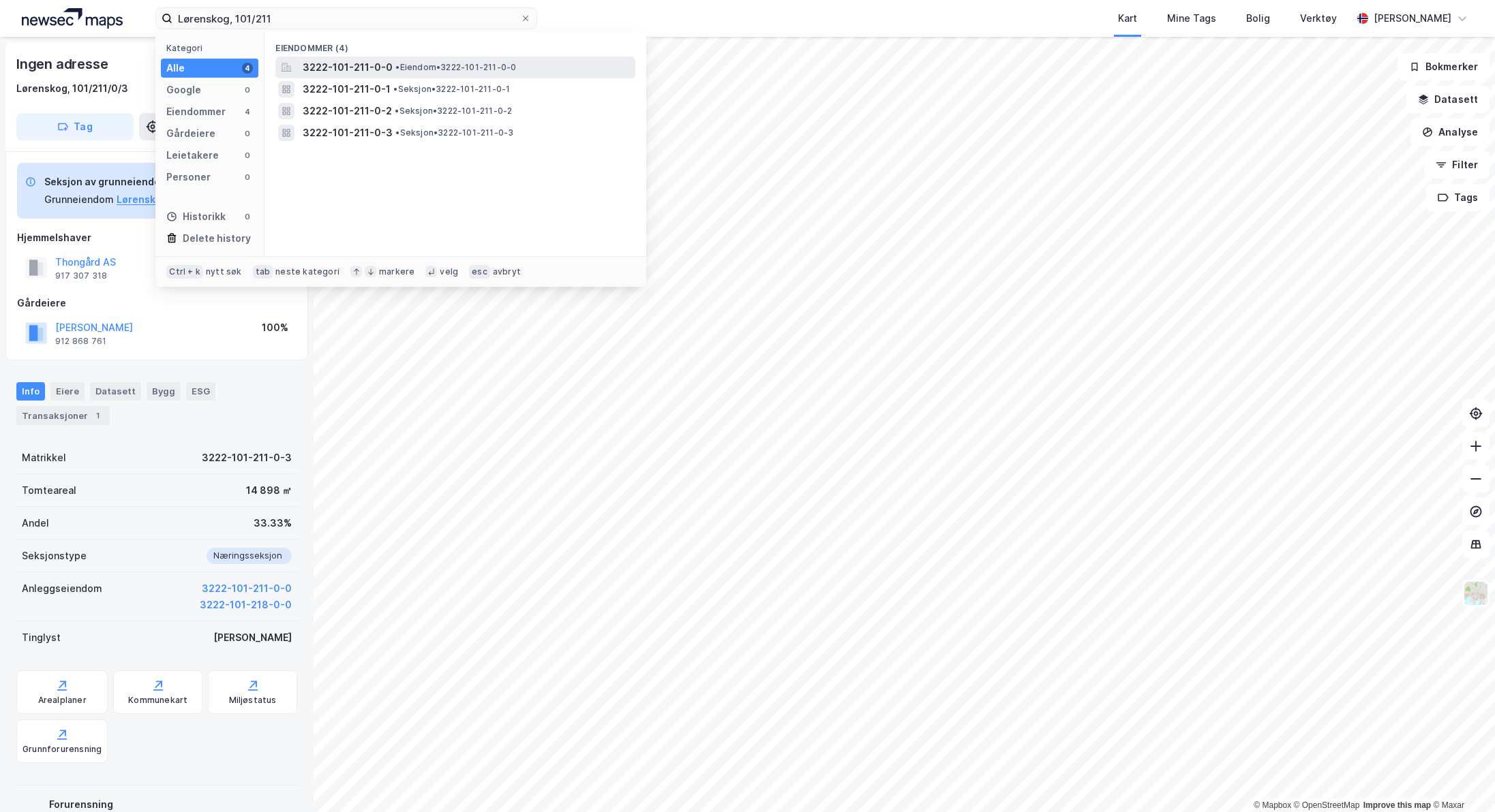
click at [349, 62] on span "3222-101-211-0-0" at bounding box center [347, 67] width 90 height 16
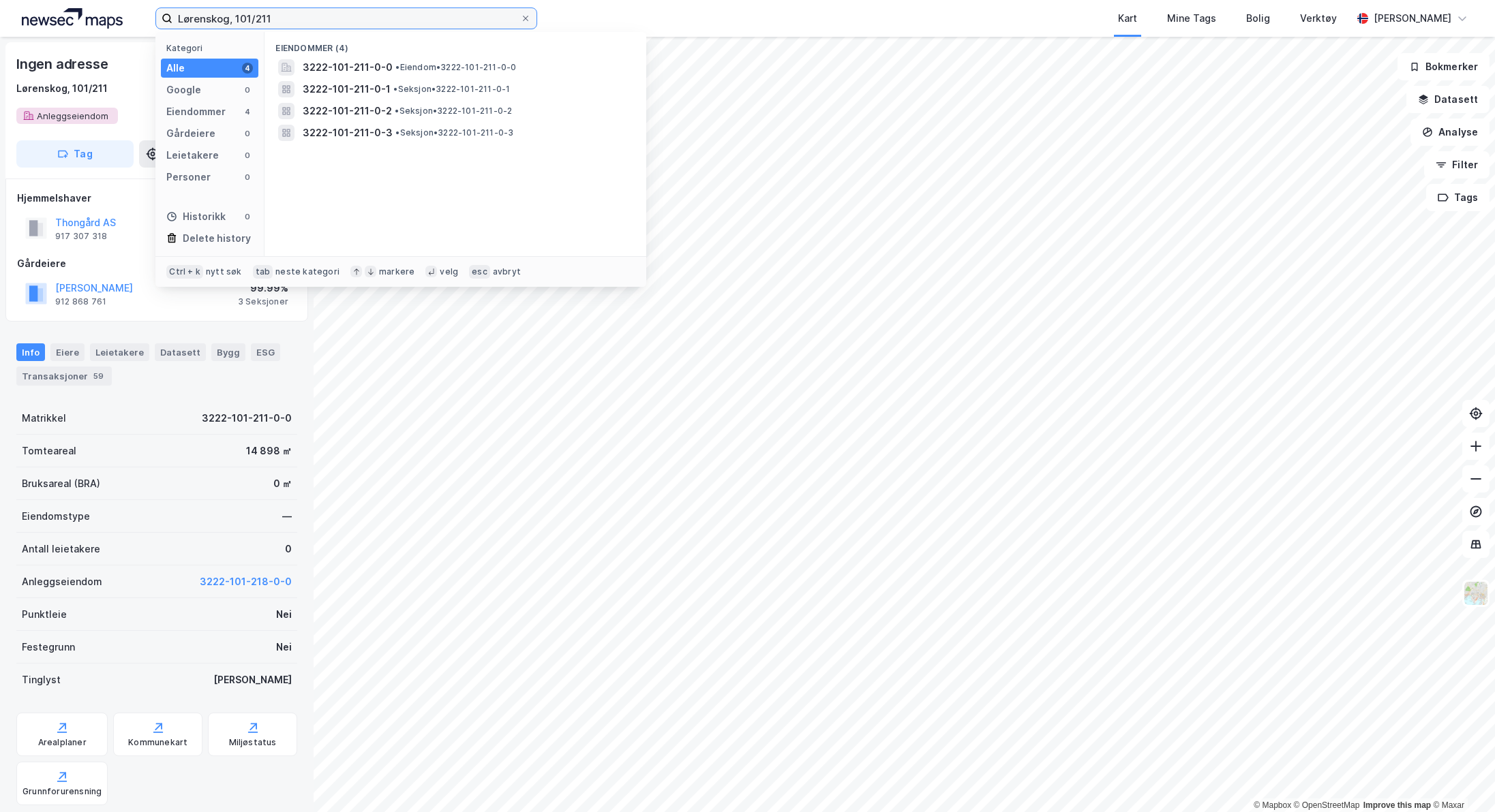
click at [354, 11] on input "Lørenskog, 101/211" at bounding box center [346, 18] width 347 height 20
click at [350, 88] on span "3222-101-211-0-1" at bounding box center [347, 89] width 88 height 16
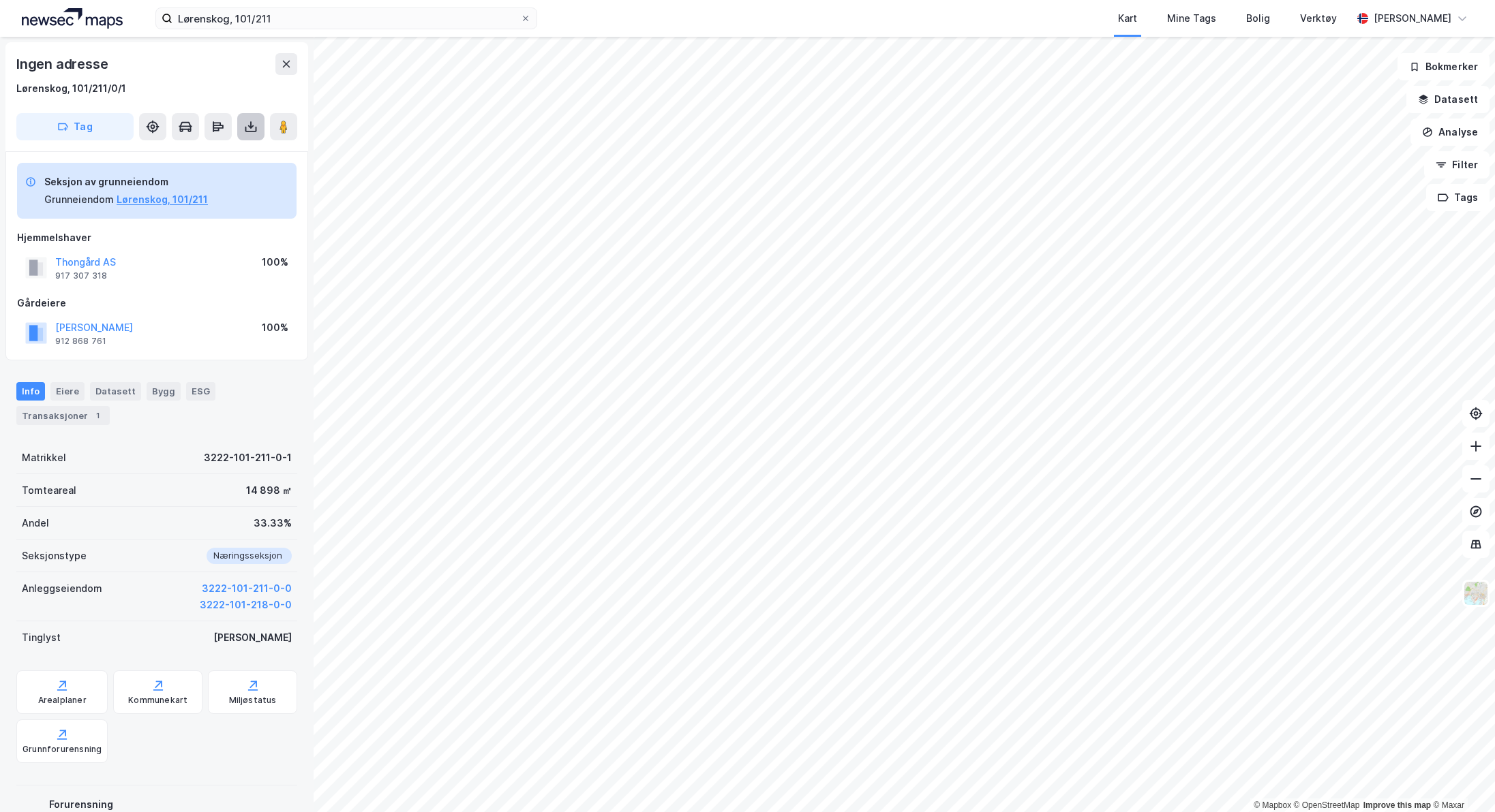
click at [251, 128] on icon at bounding box center [251, 127] width 6 height 4
click at [231, 148] on div "Last ned grunnbok" at bounding box center [192, 154] width 145 height 22
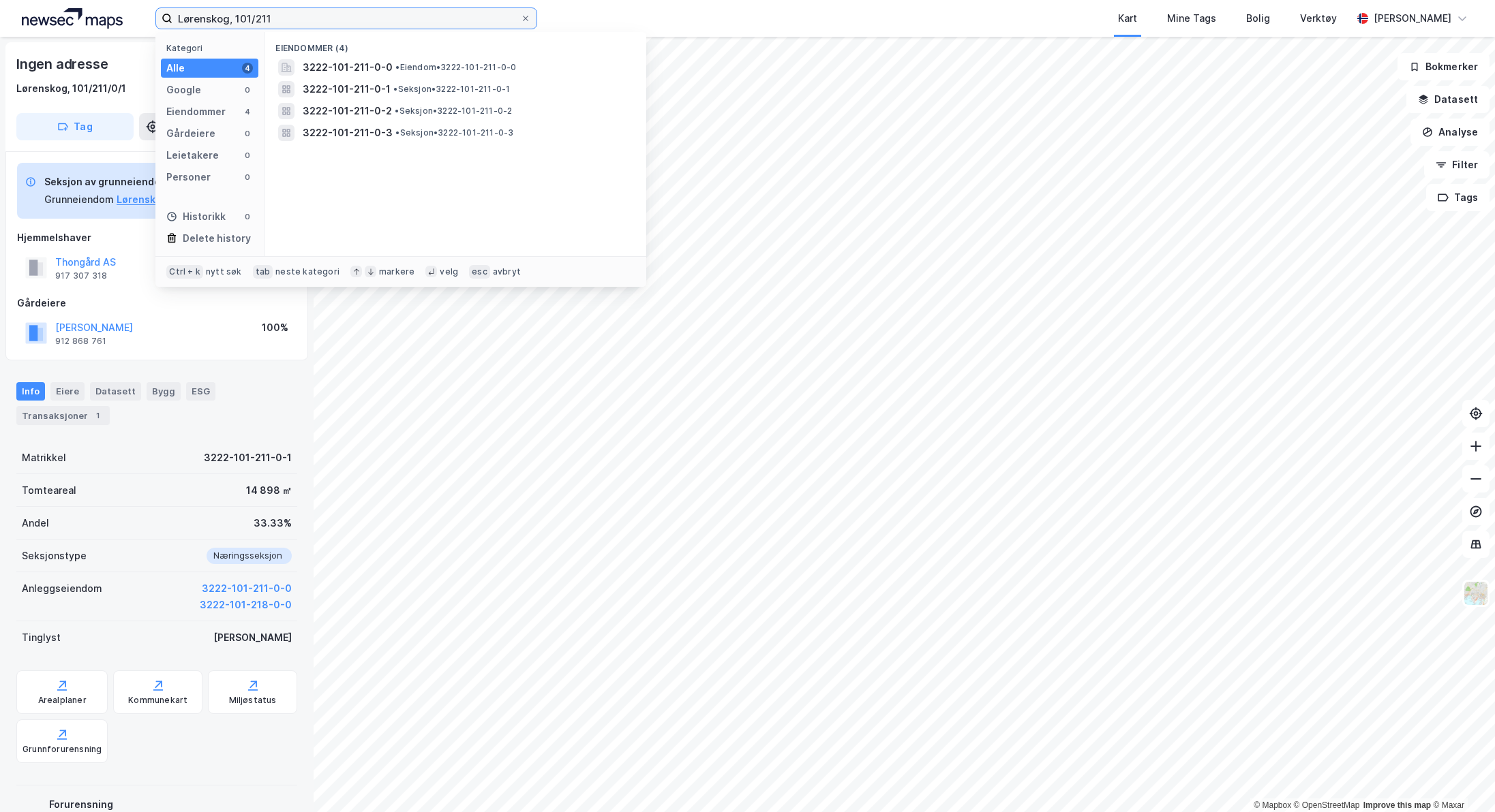
click at [365, 14] on input "Lørenskog, 101/211" at bounding box center [346, 18] width 347 height 20
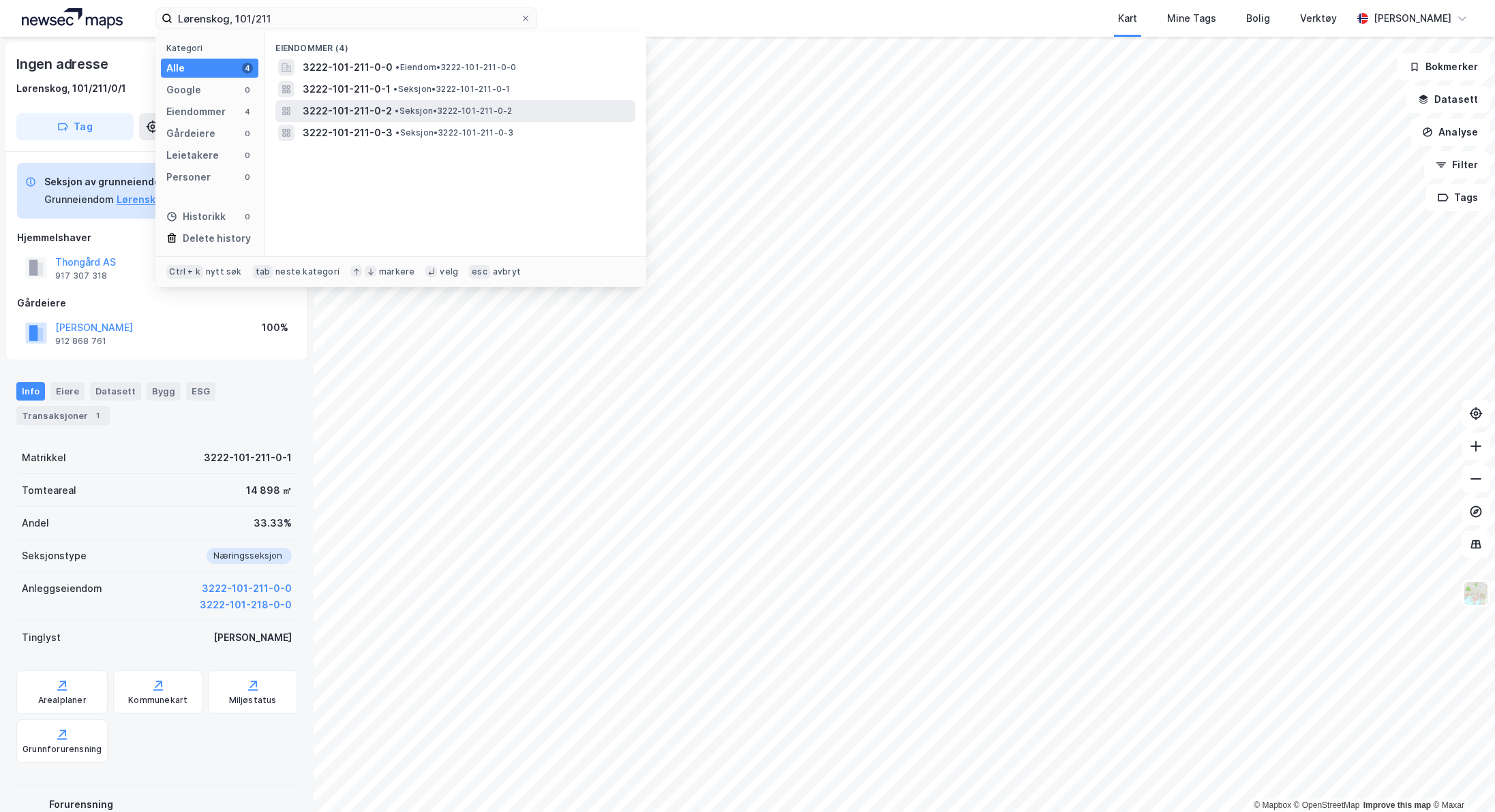
click at [373, 105] on span "3222-101-211-0-2" at bounding box center [347, 110] width 89 height 16
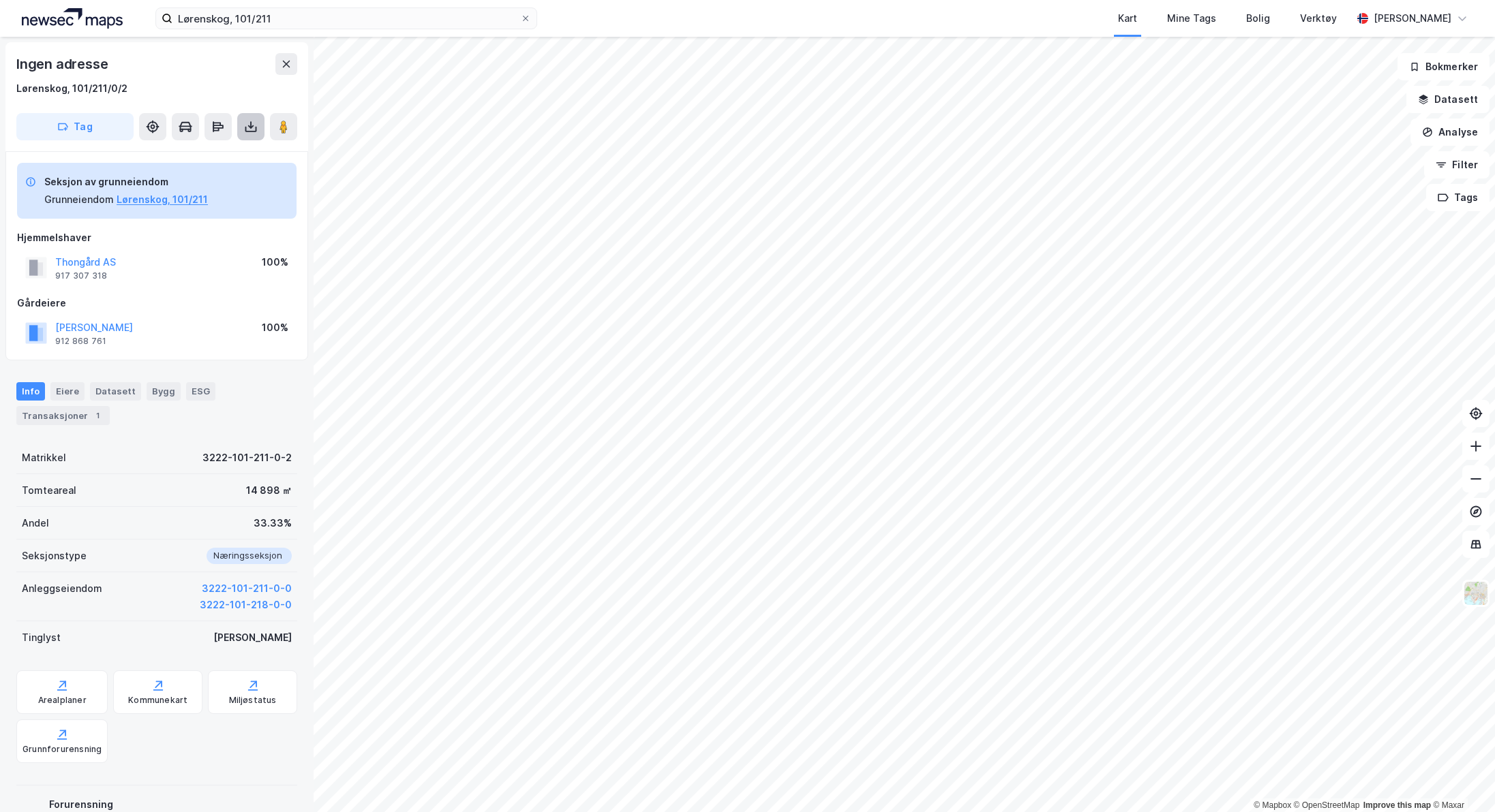
click at [251, 128] on icon at bounding box center [251, 127] width 6 height 4
click at [233, 153] on div "Last ned grunnbok" at bounding box center [192, 154] width 145 height 22
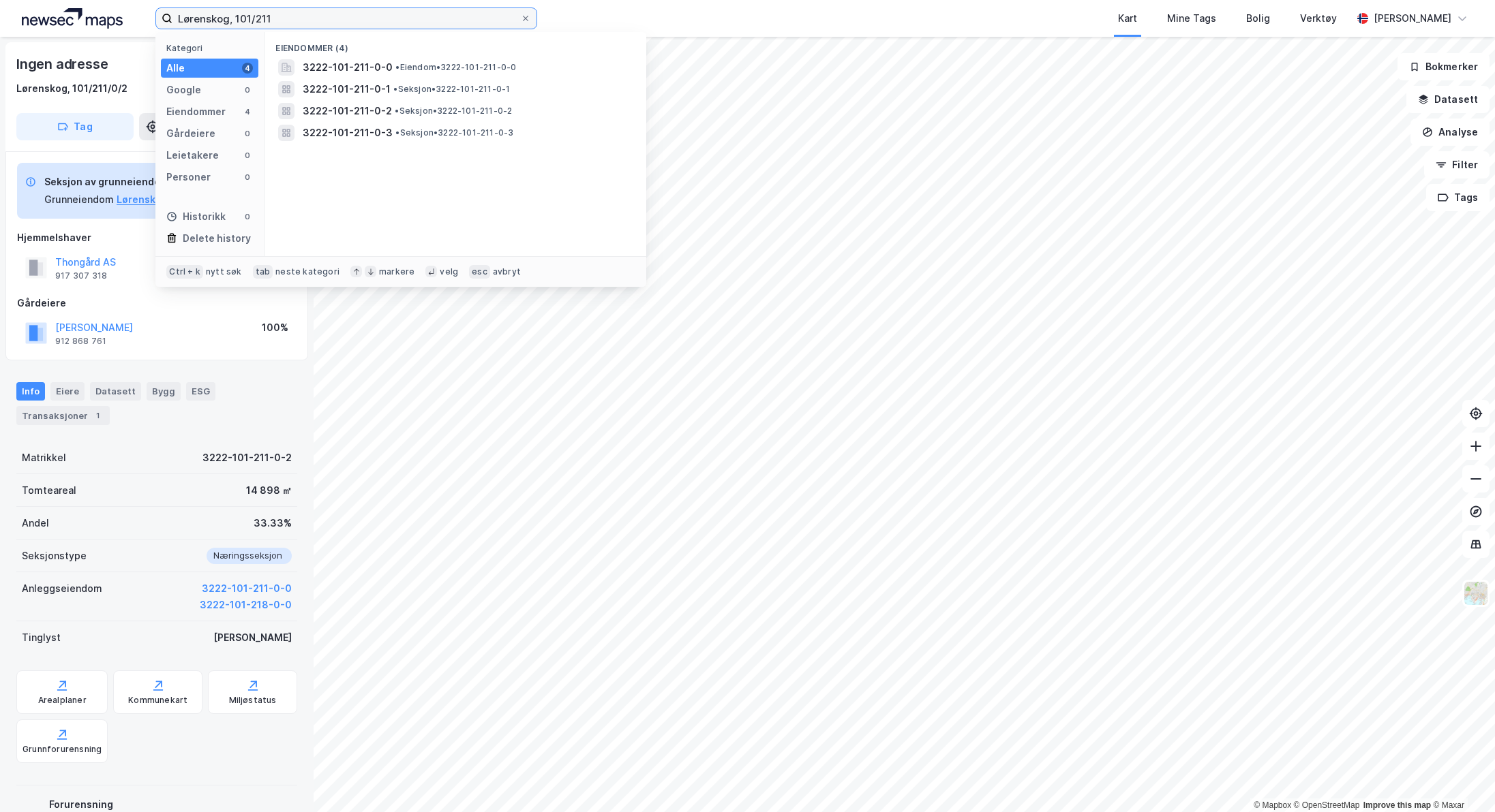
click at [439, 19] on input "Lørenskog, 101/211" at bounding box center [346, 18] width 347 height 20
click at [436, 132] on span "• Seksjon • 3222-101-211-0-3" at bounding box center [454, 133] width 118 height 11
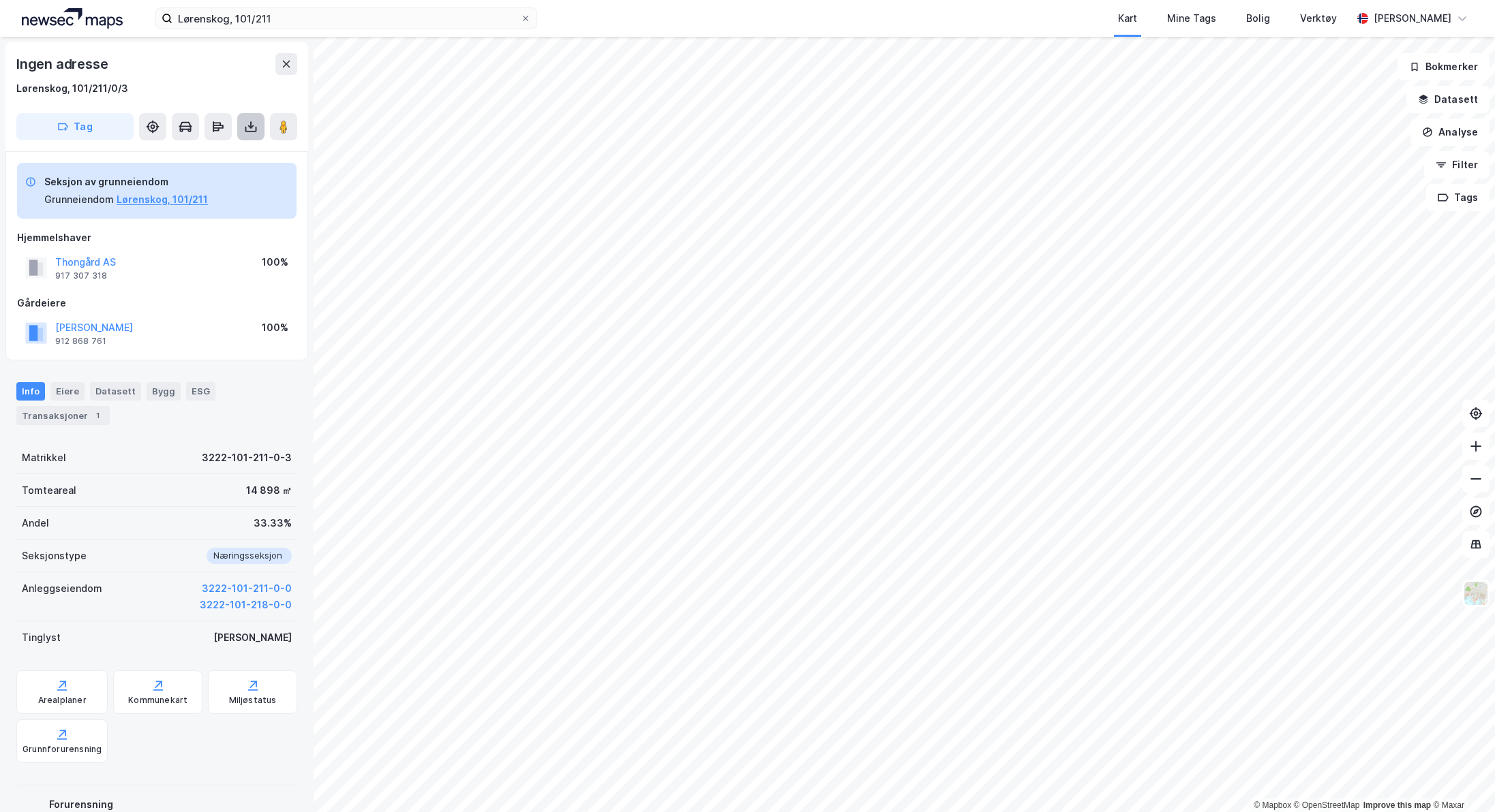
click at [254, 130] on icon at bounding box center [250, 126] width 14 height 14
click at [228, 154] on div "Last ned grunnbok" at bounding box center [192, 154] width 145 height 22
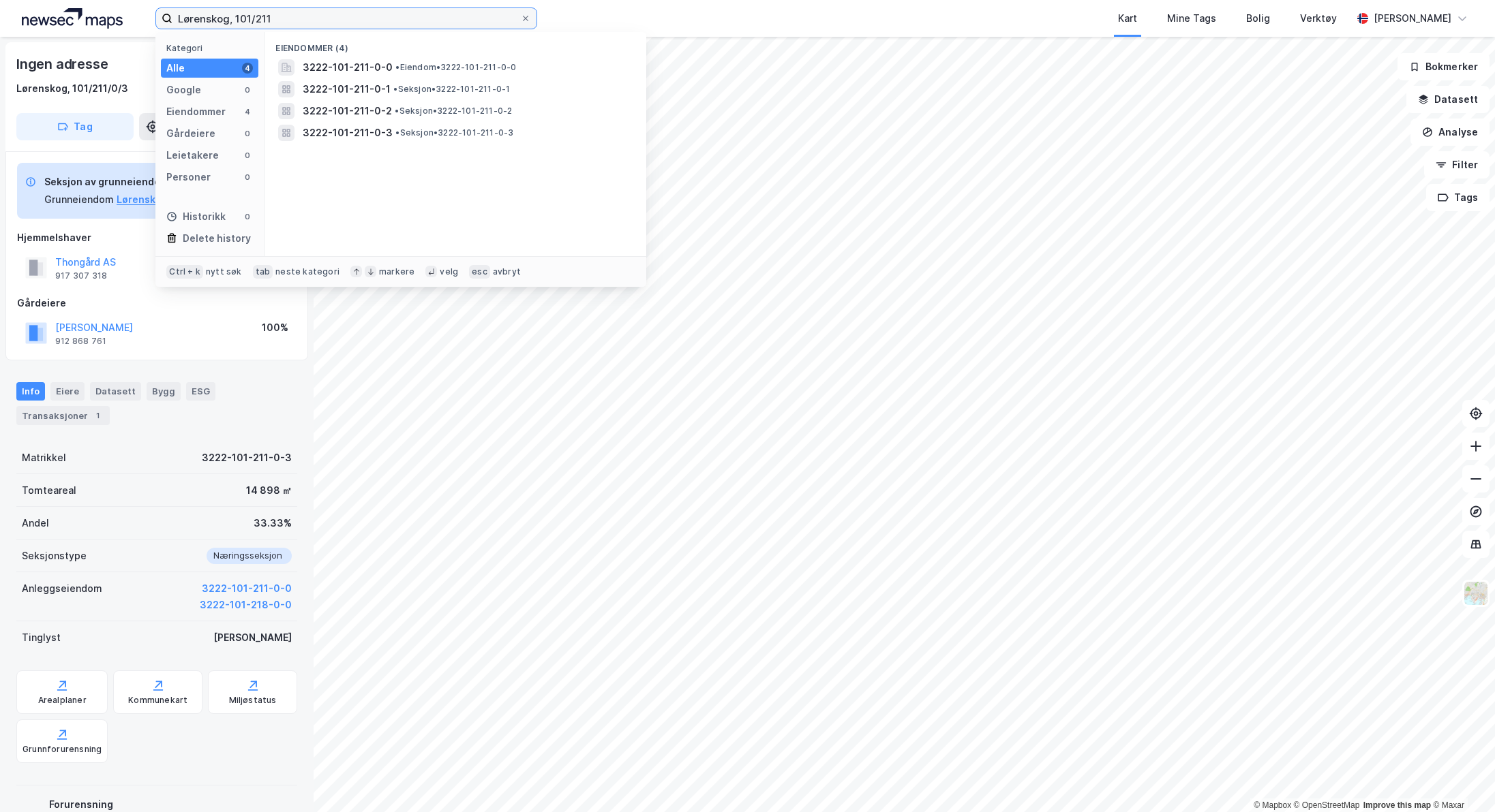
click at [278, 19] on input "Lørenskog, 101/211" at bounding box center [346, 18] width 347 height 20
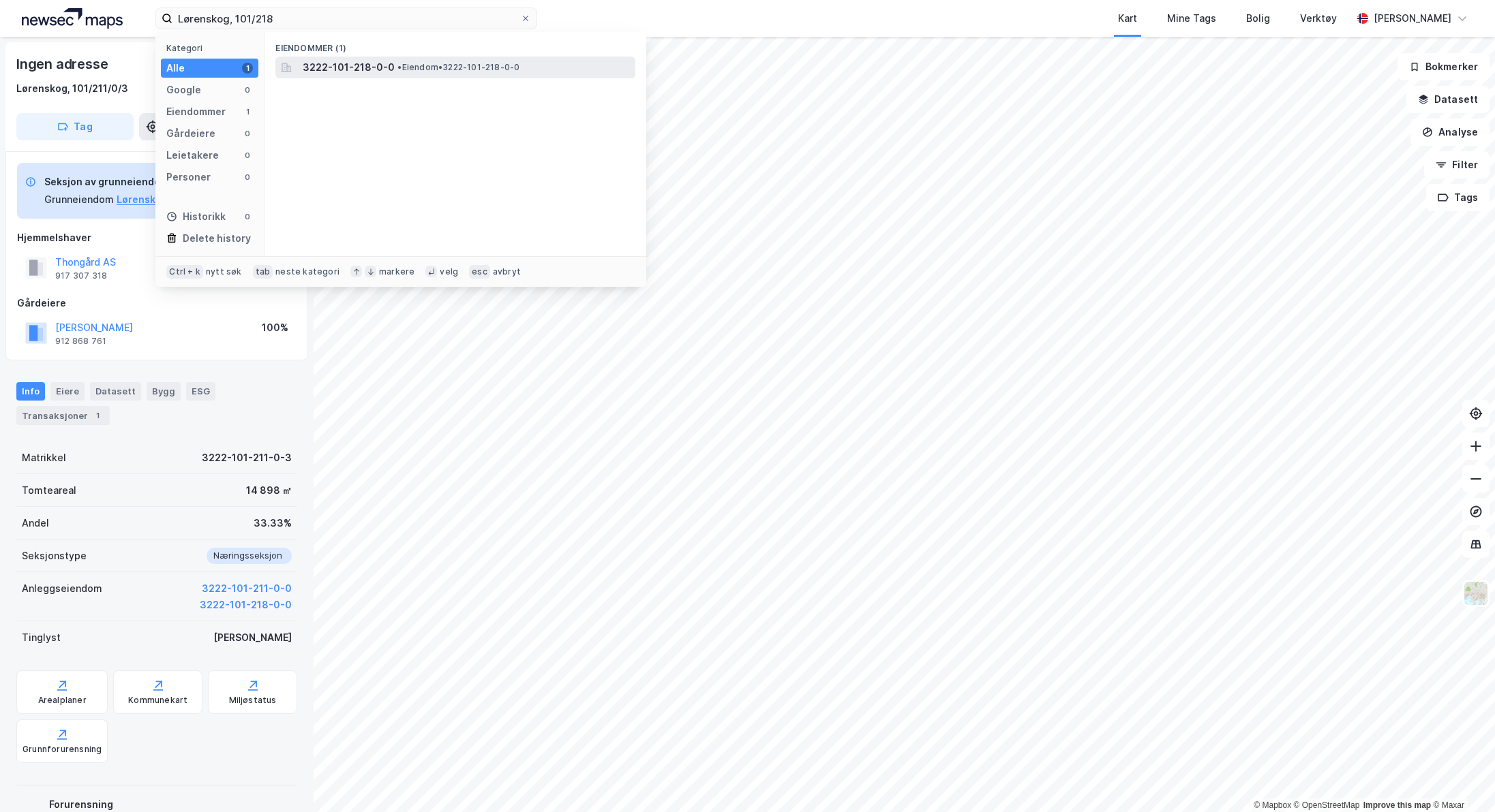
click at [382, 70] on span "3222-101-218-0-0" at bounding box center [349, 67] width 92 height 16
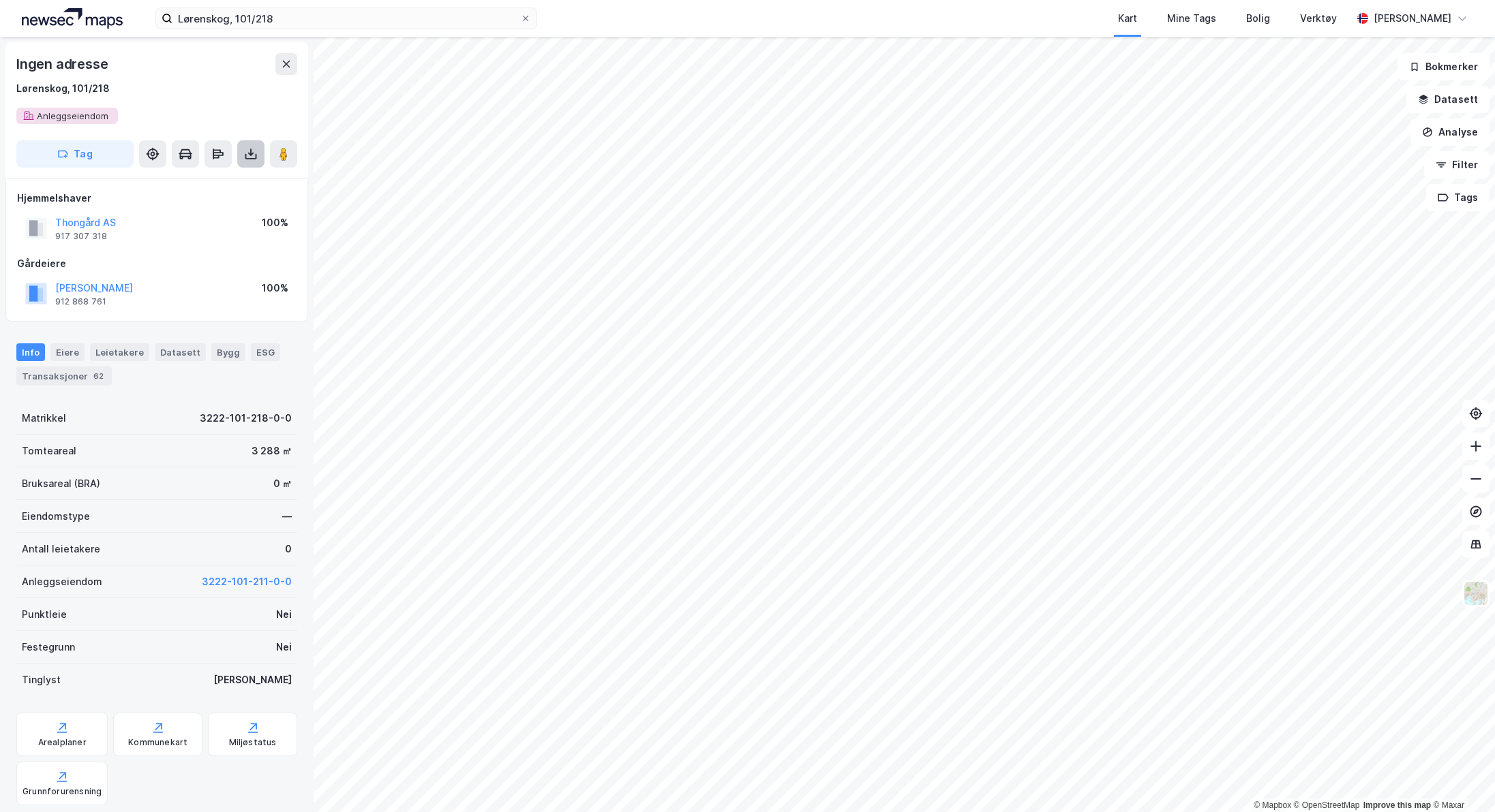
click at [243, 149] on button at bounding box center [250, 154] width 27 height 27
click at [217, 176] on div "Last ned grunnbok" at bounding box center [183, 181] width 79 height 11
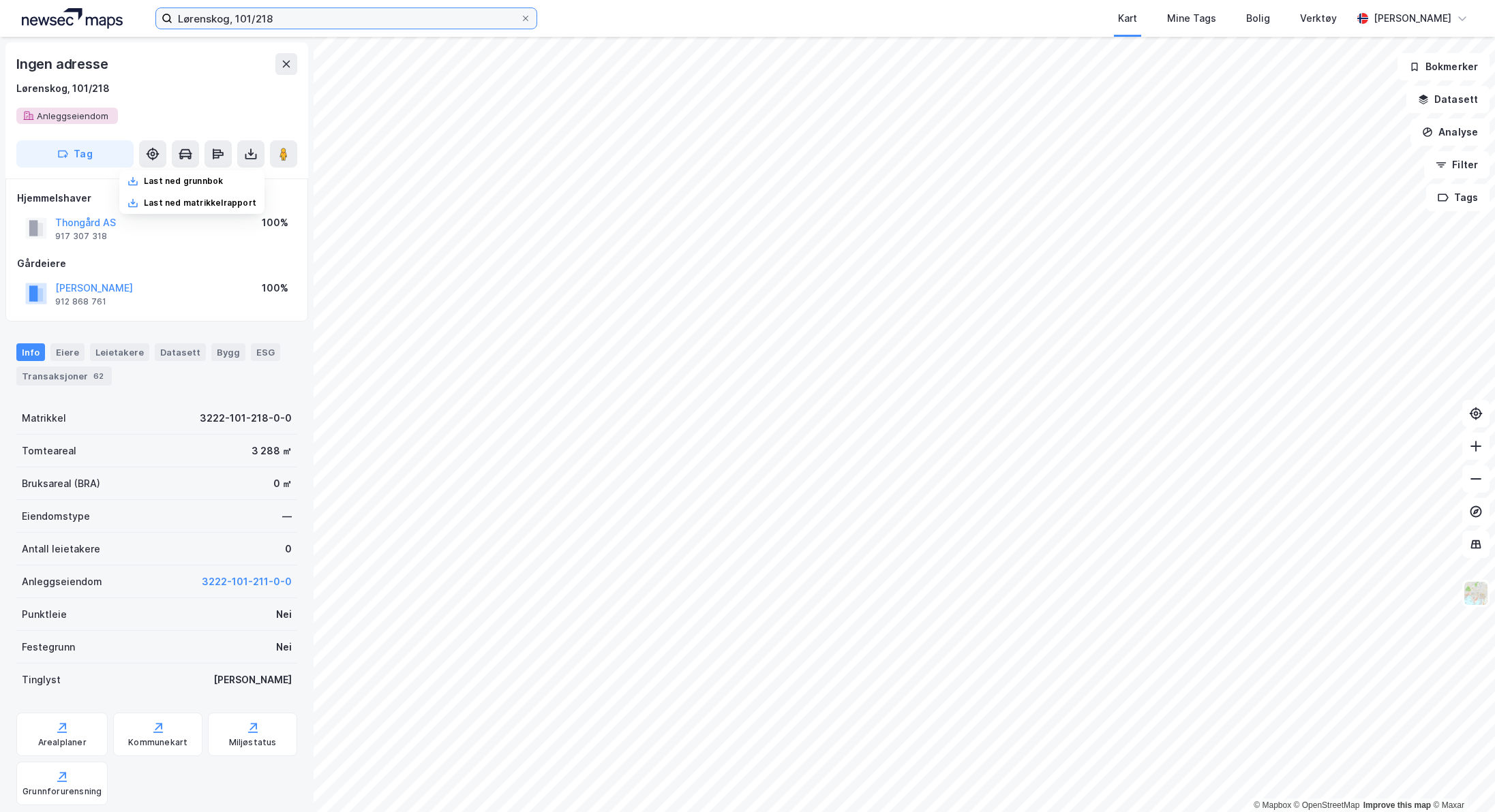
click at [341, 9] on input "Lørenskog, 101/218" at bounding box center [346, 18] width 347 height 20
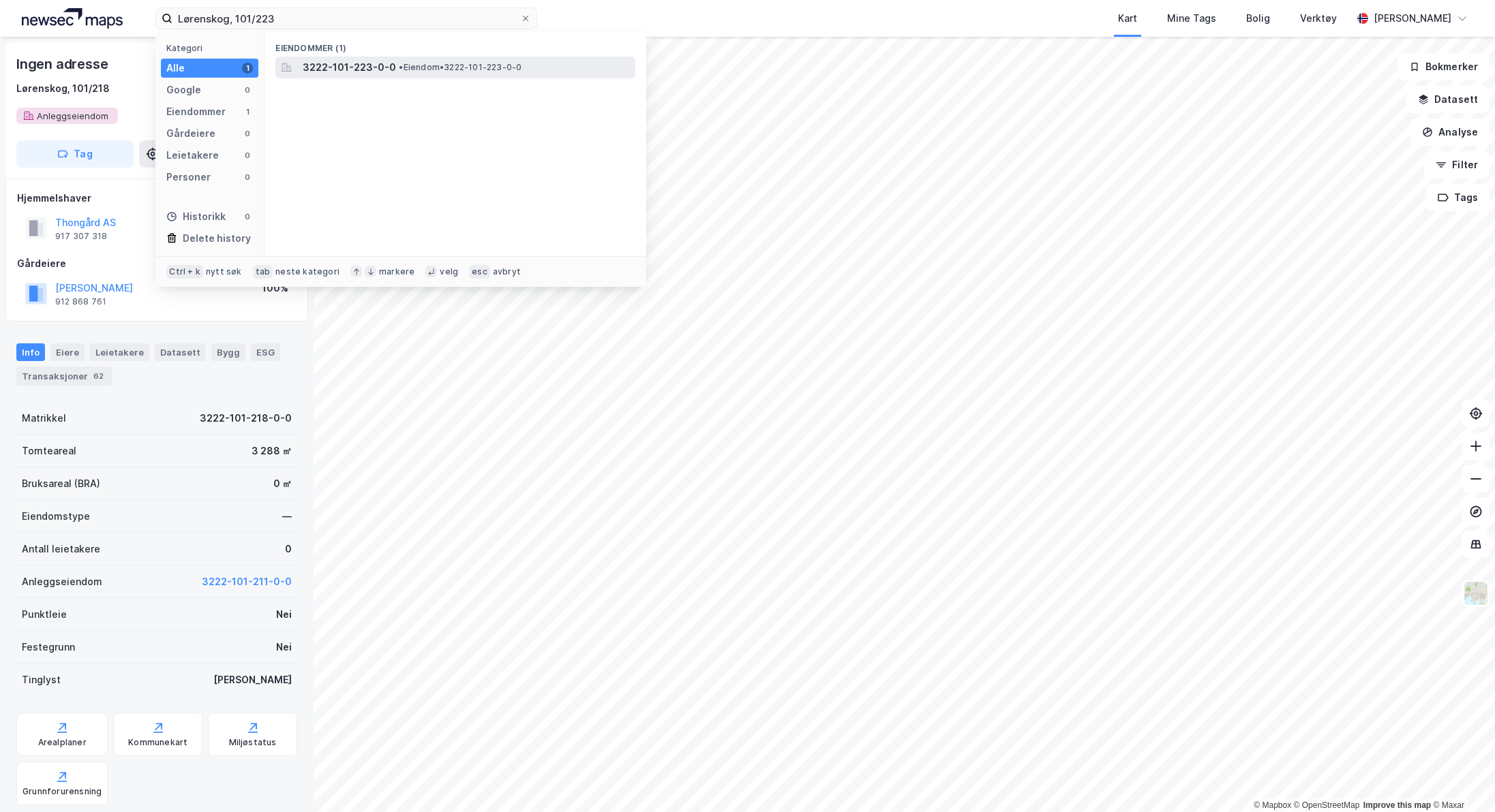
click at [357, 60] on span "3222-101-223-0-0" at bounding box center [350, 67] width 93 height 16
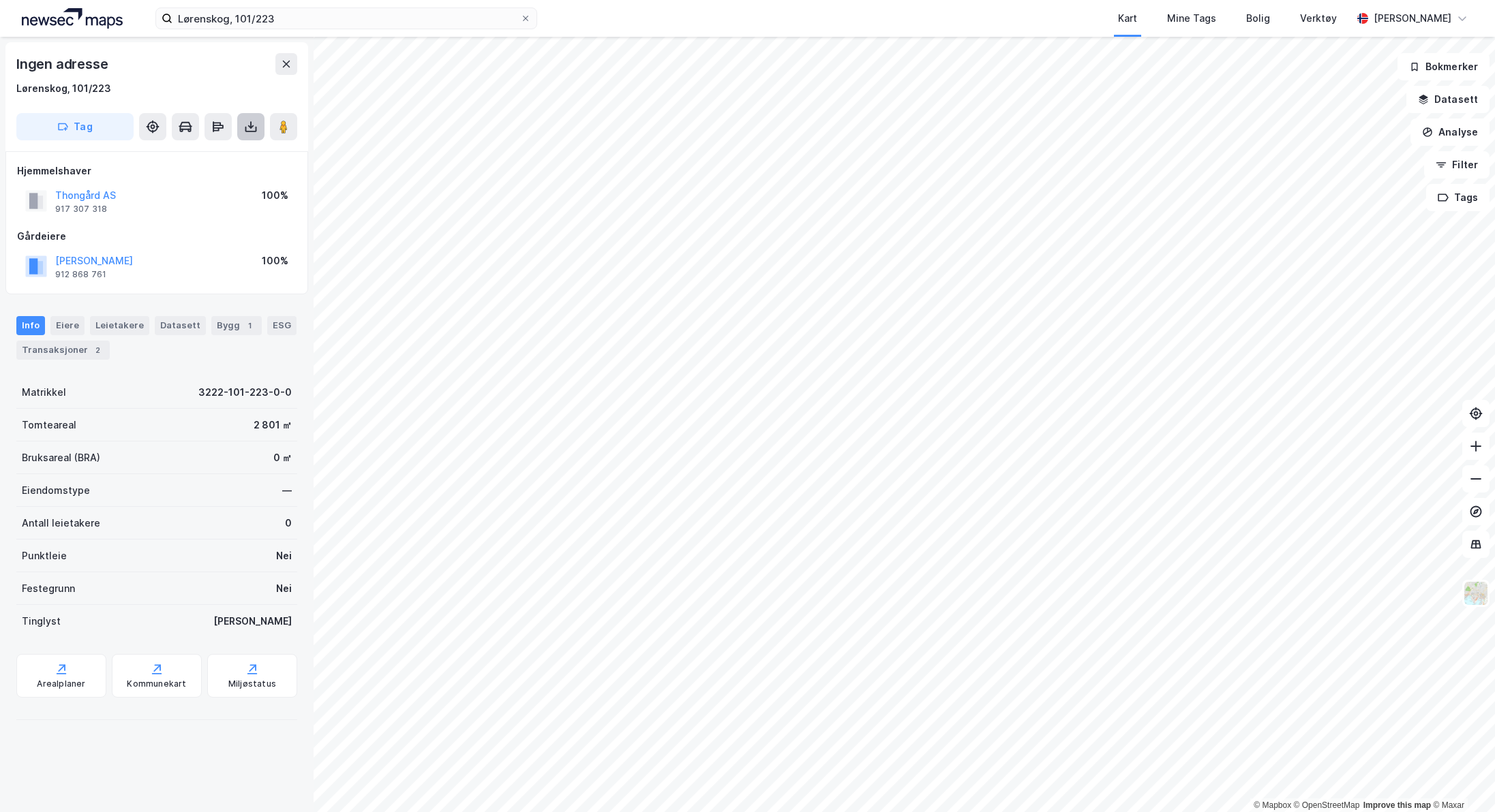
click at [250, 120] on icon at bounding box center [250, 126] width 14 height 14
click at [205, 151] on div "Last ned grunnbok" at bounding box center [183, 154] width 79 height 11
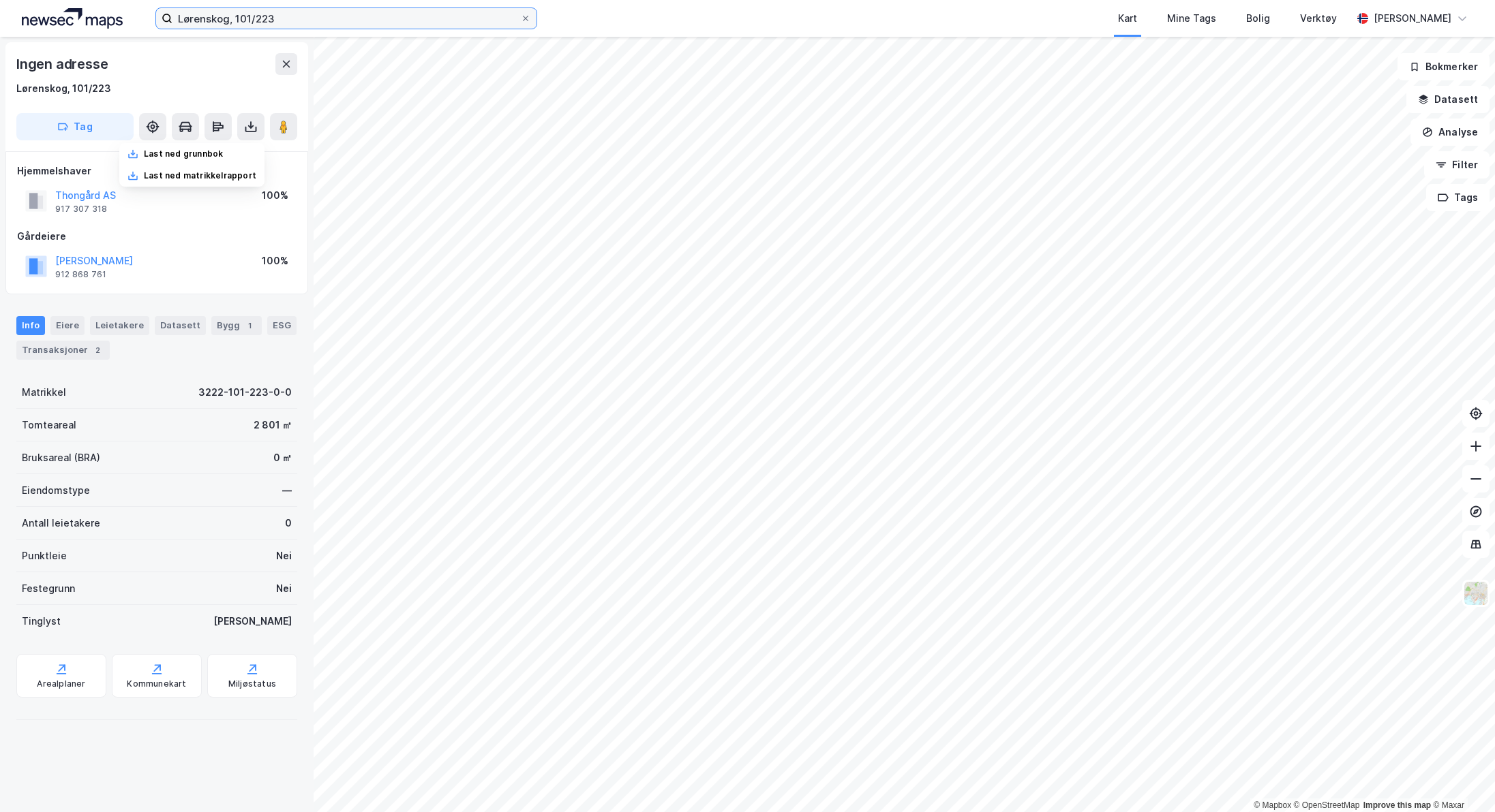
click at [305, 16] on input "Lørenskog, 101/223" at bounding box center [346, 18] width 347 height 20
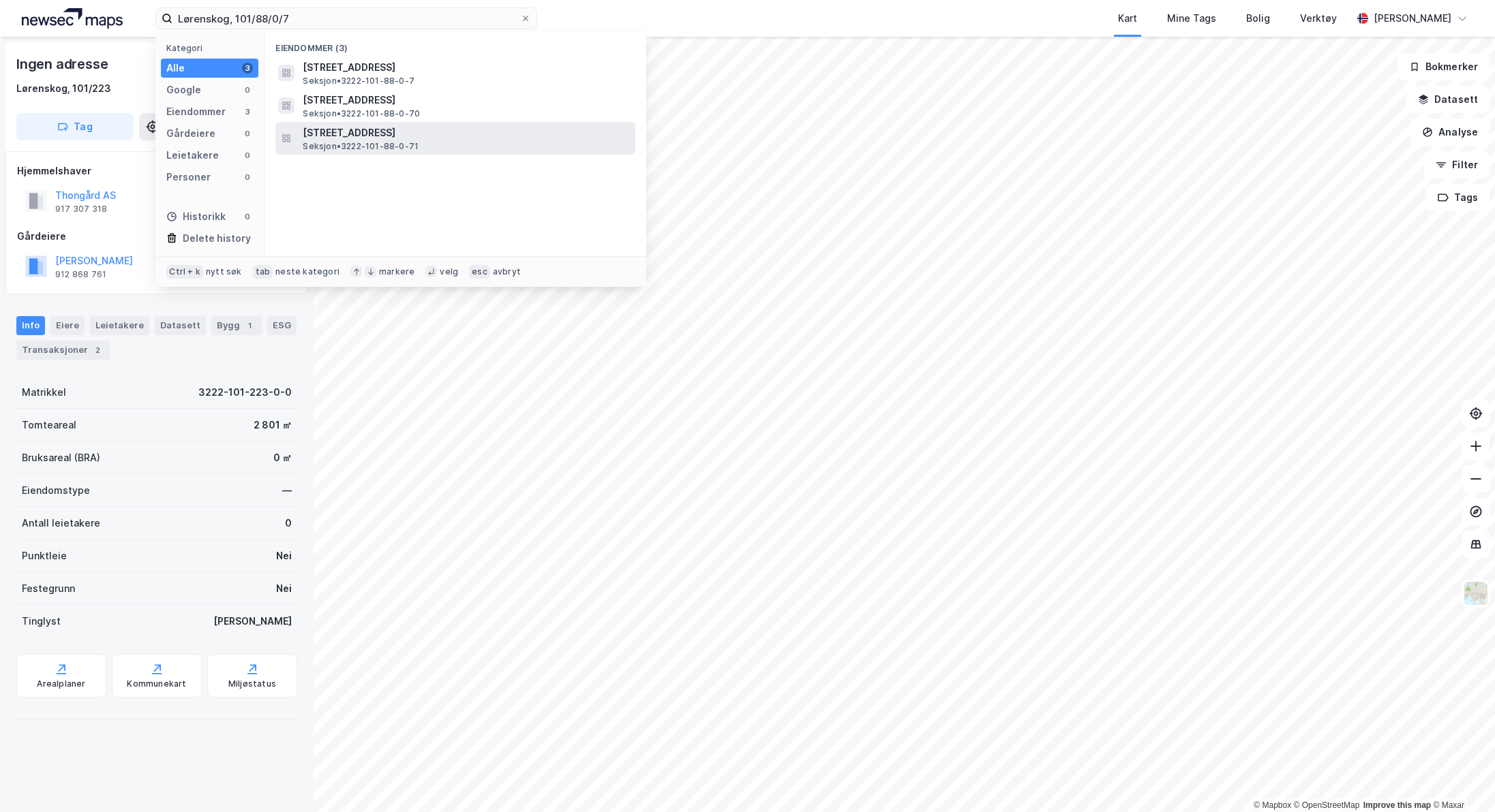
click at [347, 138] on span "[STREET_ADDRESS]" at bounding box center [467, 133] width 327 height 16
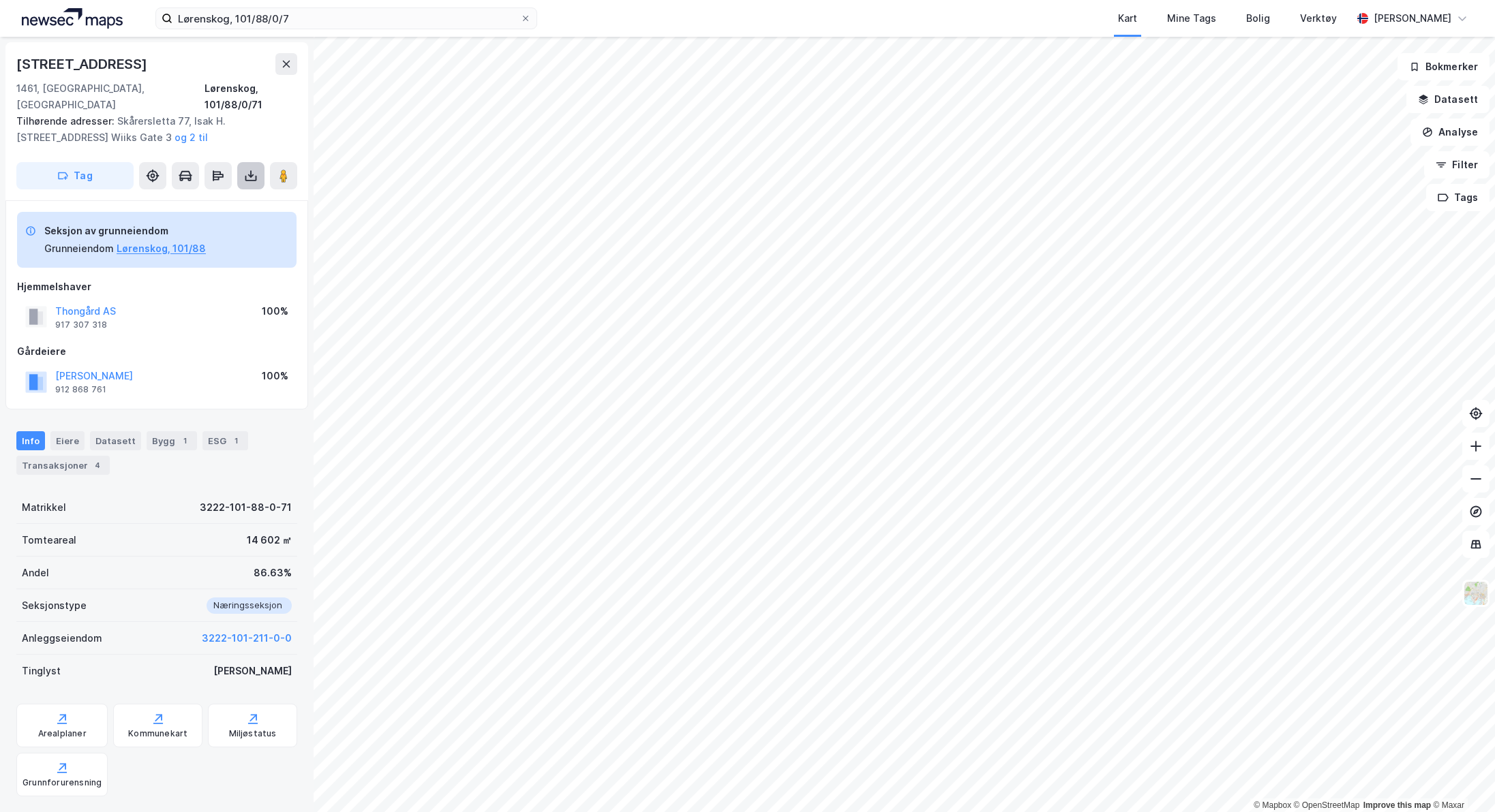
click at [250, 169] on icon at bounding box center [250, 176] width 14 height 14
click at [212, 197] on div "Last ned grunnbok" at bounding box center [183, 202] width 79 height 11
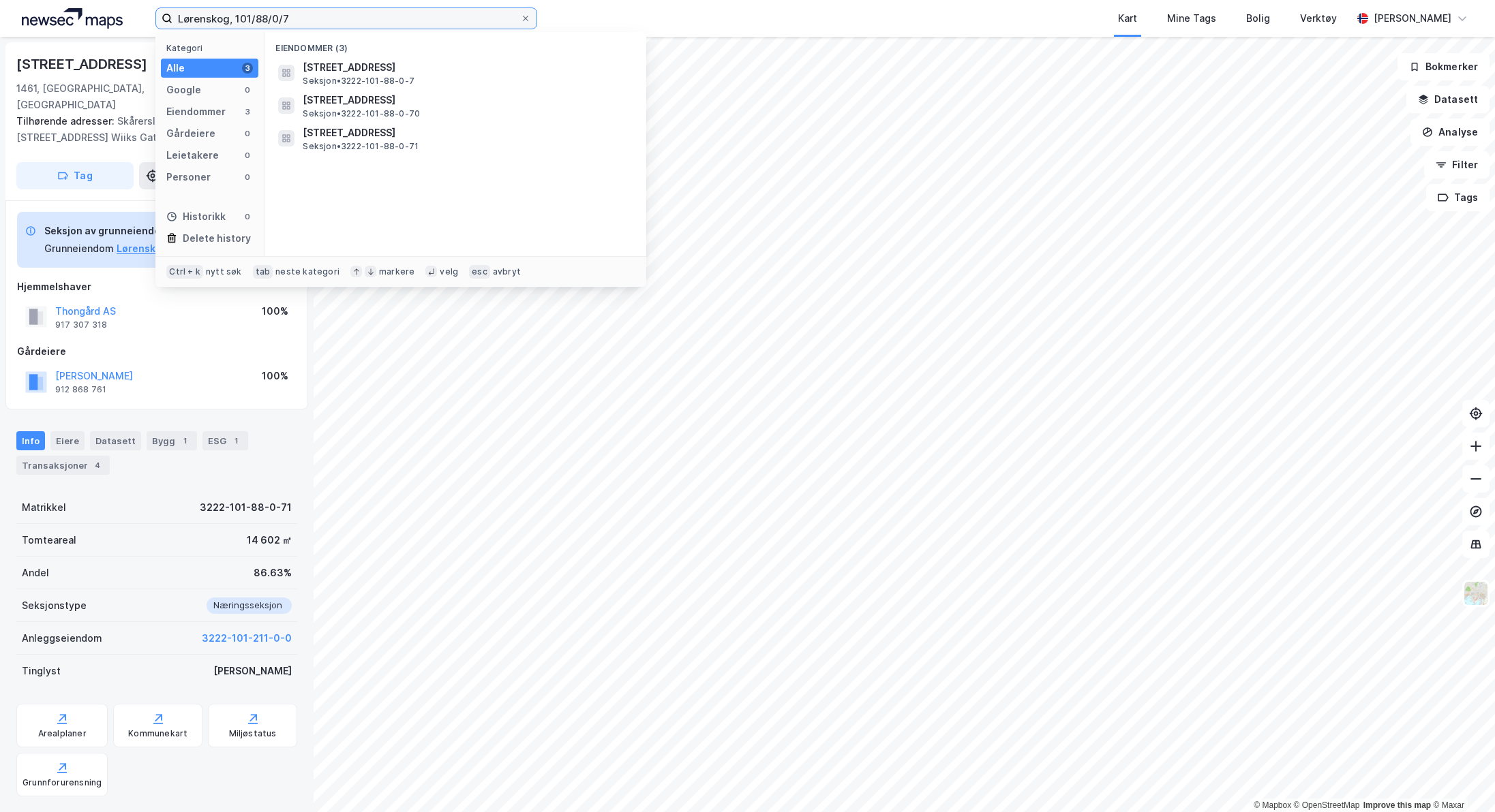
click at [348, 25] on input "Lørenskog, 101/88/0/7" at bounding box center [346, 18] width 347 height 20
drag, startPoint x: 332, startPoint y: 16, endPoint x: 128, endPoint y: 36, distance: 205.0
click at [126, 16] on div "Lørenskog, 101/88/0/7 Kategori Alle 3 Google 0 Eiendommer 3 Gårdeiere 0 Leietak…" at bounding box center [747, 18] width 1495 height 37
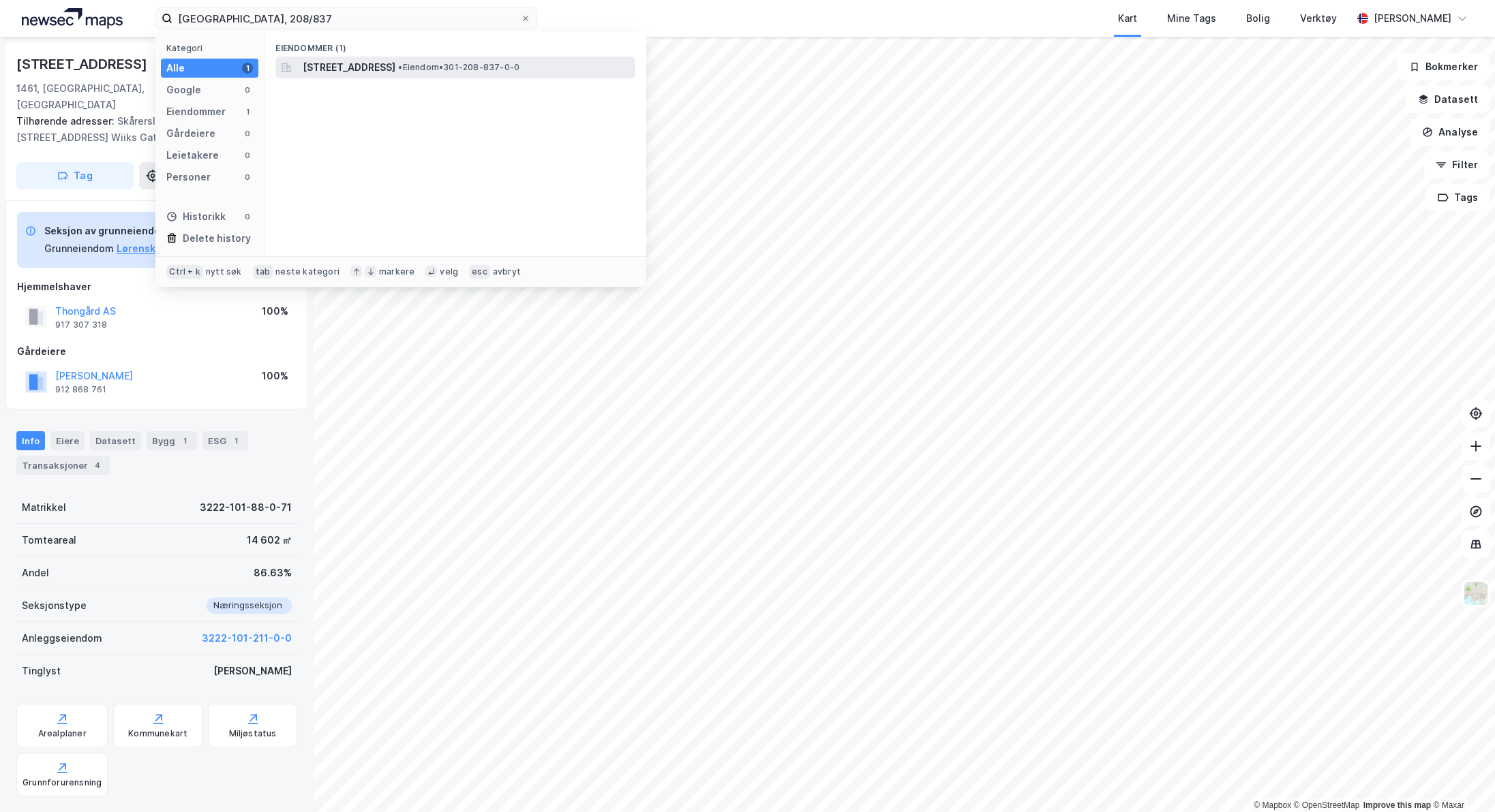
click at [346, 66] on span "[STREET_ADDRESS]" at bounding box center [349, 67] width 93 height 16
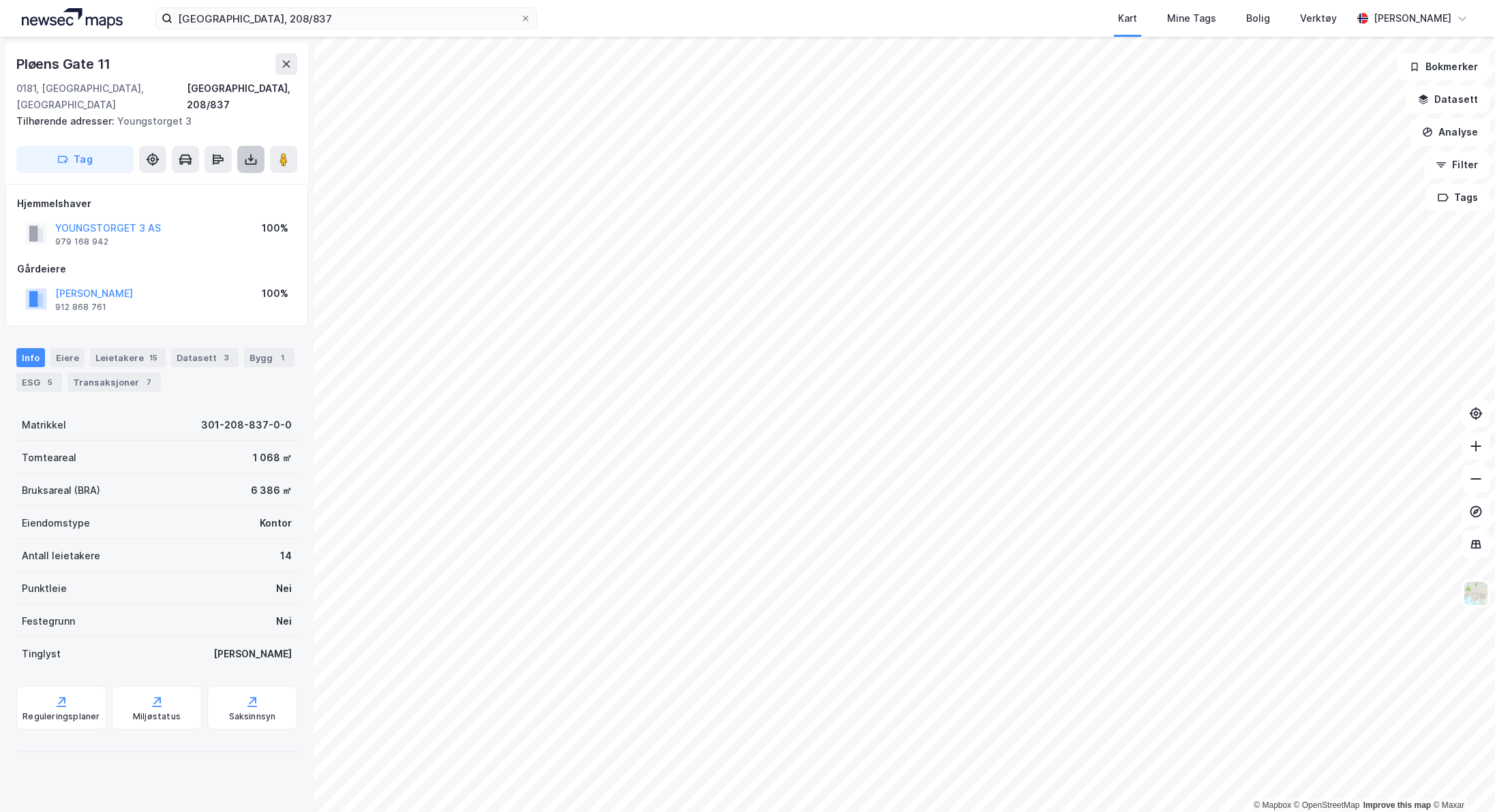
click at [247, 153] on icon at bounding box center [250, 159] width 14 height 14
click at [215, 181] on div "Last ned grunnbok" at bounding box center [183, 187] width 79 height 11
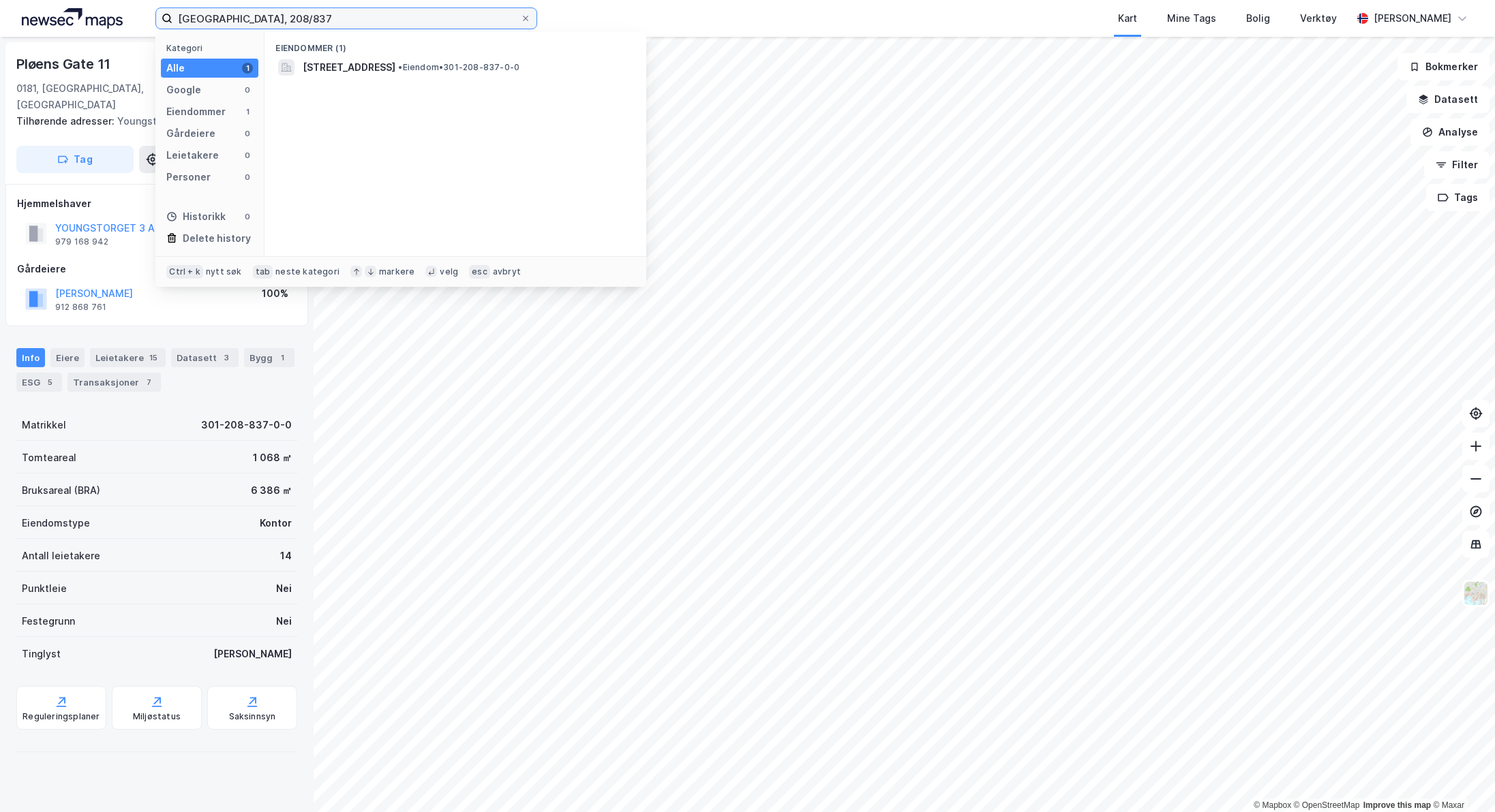
click at [263, 16] on input "[GEOGRAPHIC_DATA], 208/837" at bounding box center [346, 18] width 347 height 20
click at [383, 60] on span "[STREET_ADDRESS]" at bounding box center [349, 67] width 93 height 16
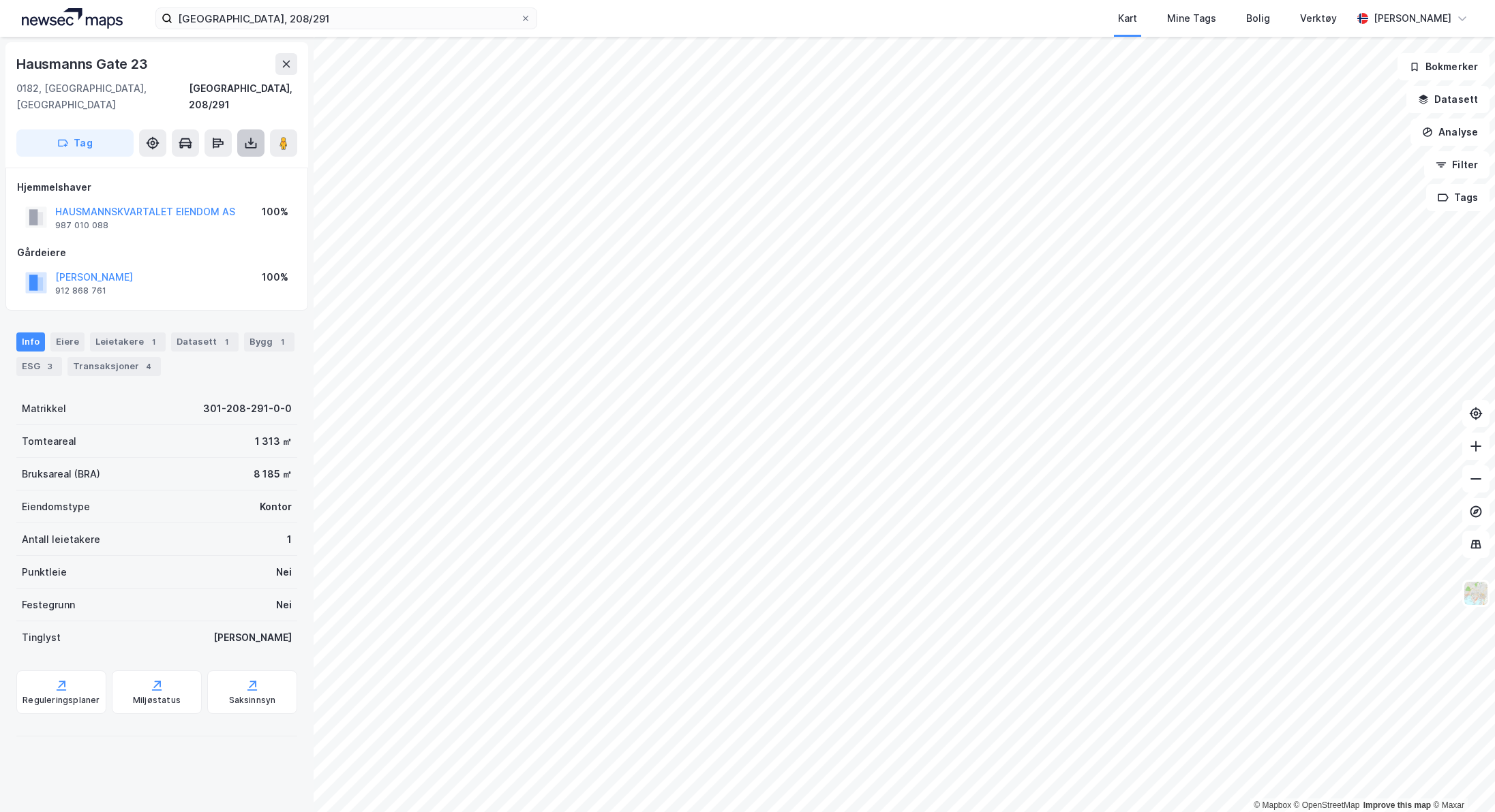
click at [246, 143] on icon at bounding box center [251, 146] width 11 height 6
click at [220, 165] on div "Last ned grunnbok" at bounding box center [183, 170] width 79 height 11
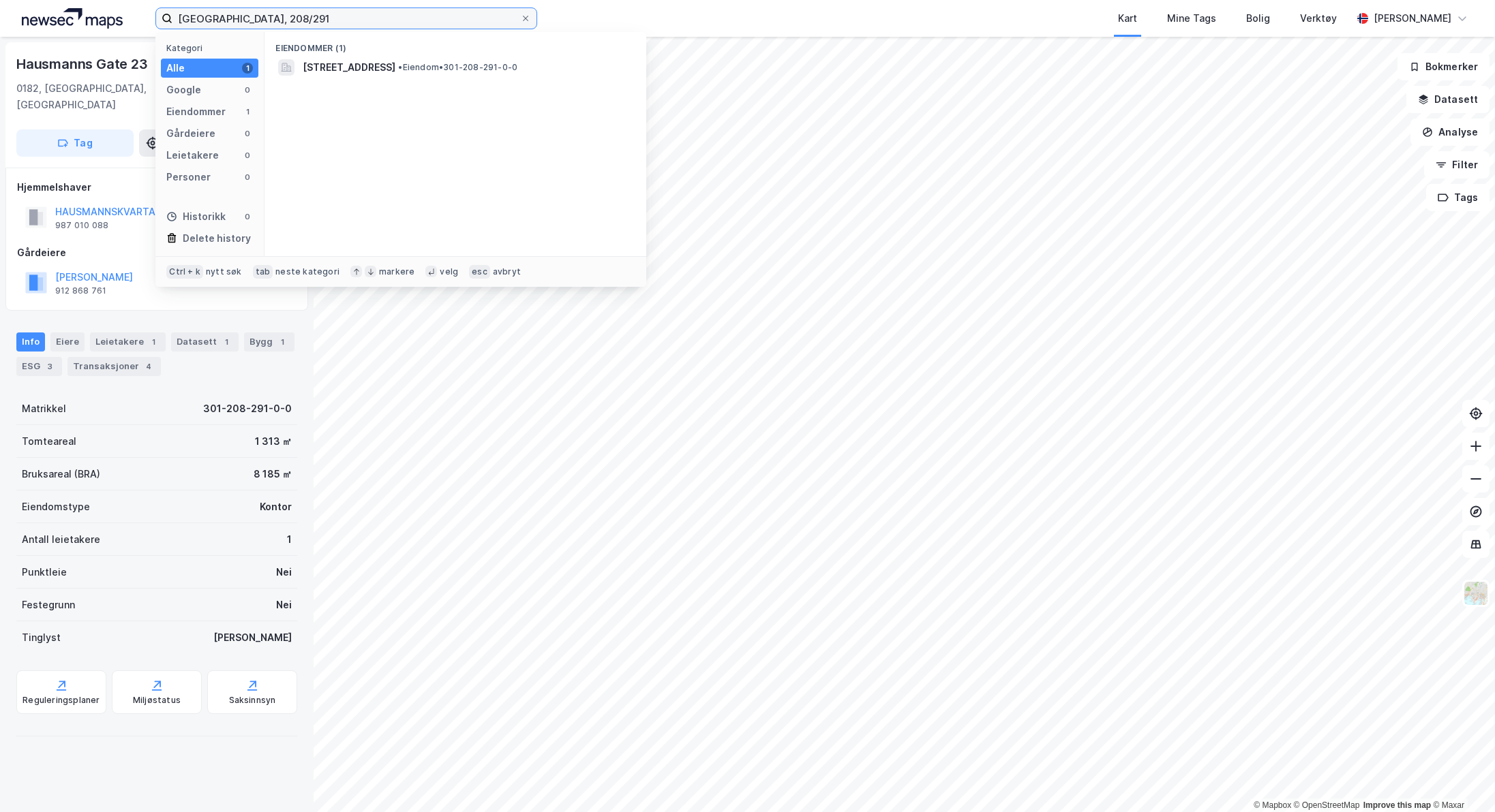
click at [288, 14] on input "[GEOGRAPHIC_DATA], 208/291" at bounding box center [346, 18] width 347 height 20
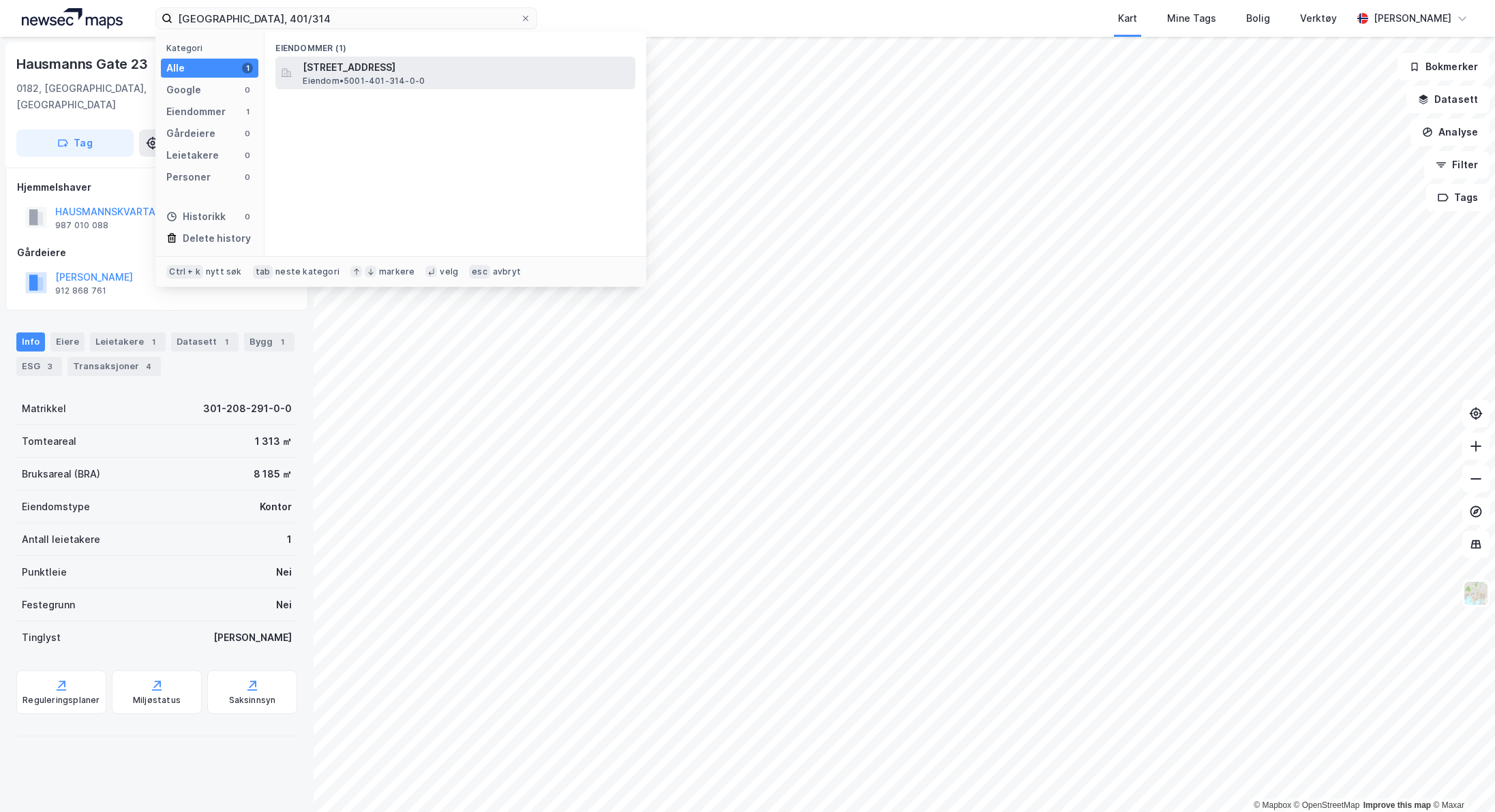
click at [385, 75] on span "Eiendom • 5001-401-314-0-0" at bounding box center [364, 80] width 122 height 11
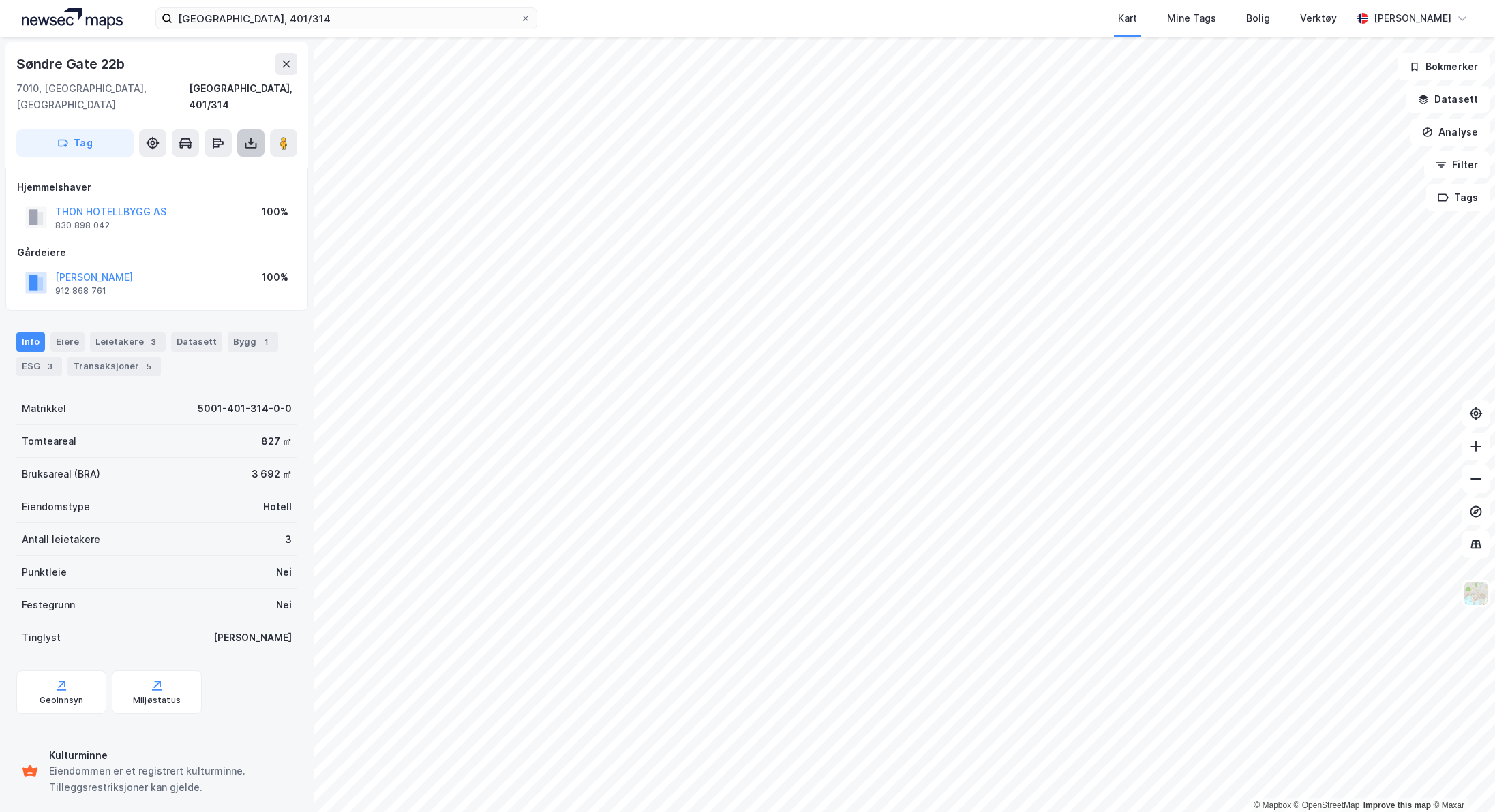
click at [251, 142] on icon at bounding box center [251, 143] width 6 height 4
click at [230, 159] on div "Last ned grunnbok" at bounding box center [192, 170] width 145 height 22
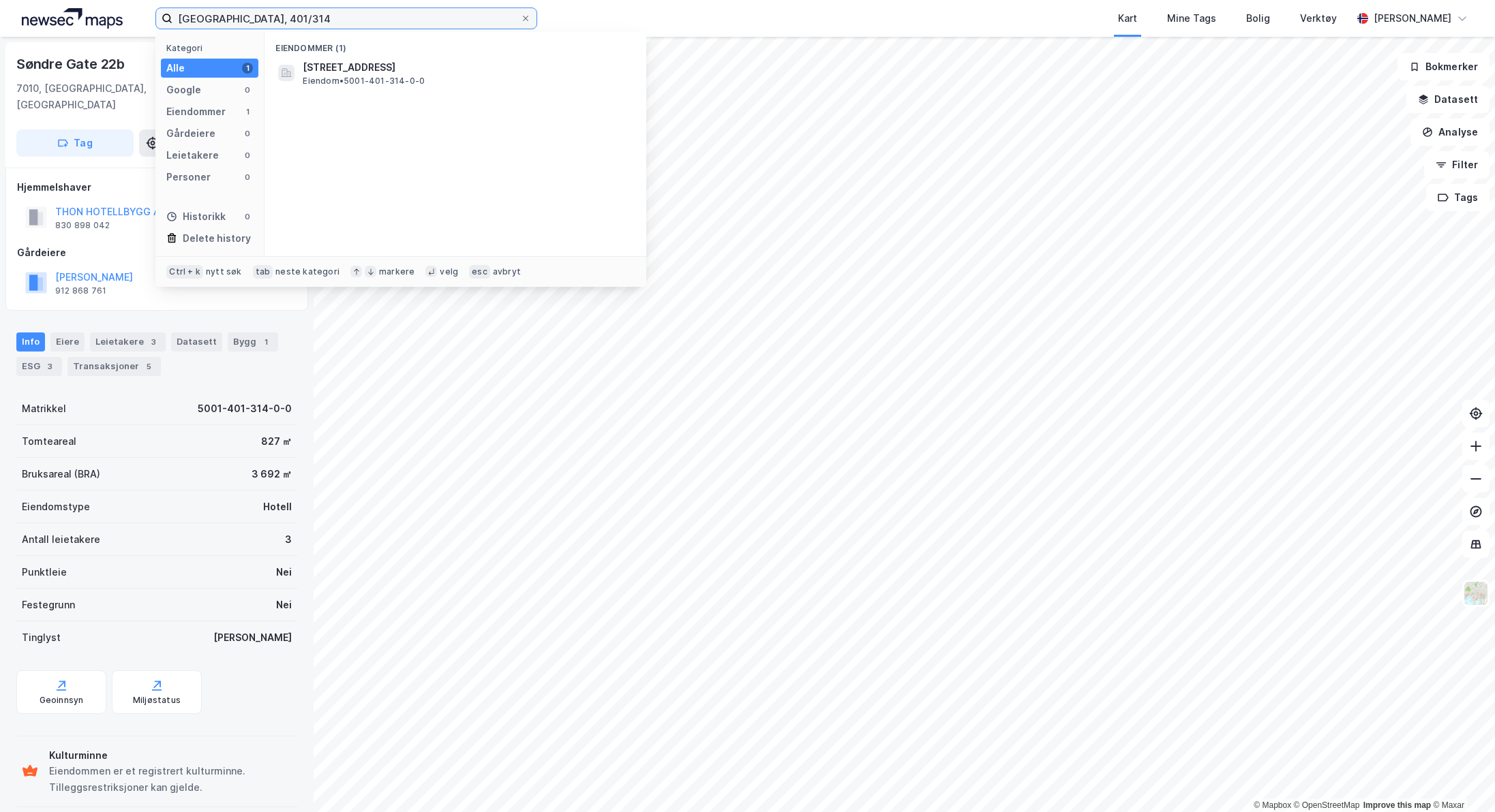
click at [286, 23] on input "[GEOGRAPHIC_DATA], 401/314" at bounding box center [346, 18] width 347 height 20
type input "[GEOGRAPHIC_DATA], 401/316"
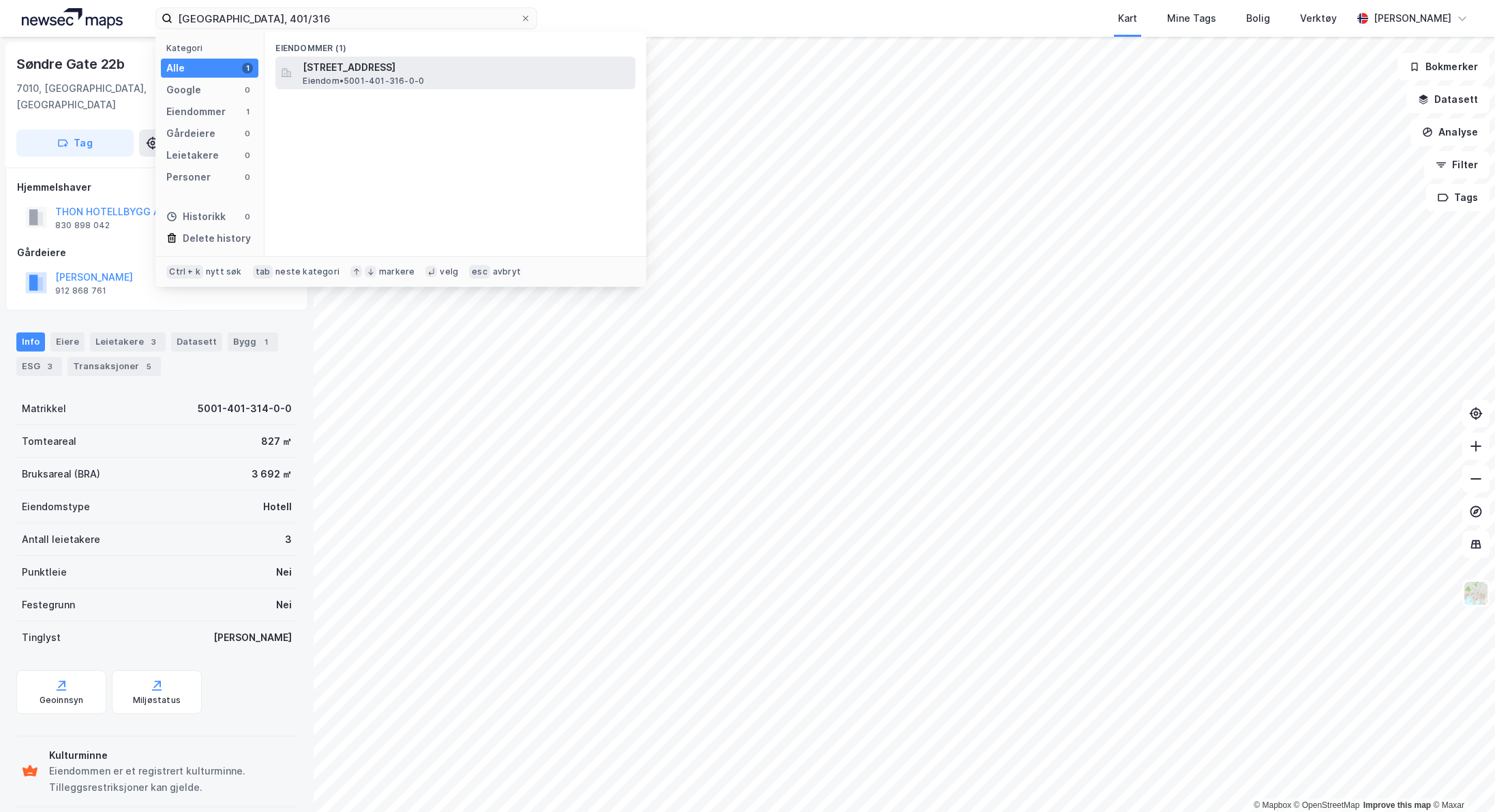
click at [353, 70] on span "[STREET_ADDRESS]" at bounding box center [467, 67] width 327 height 16
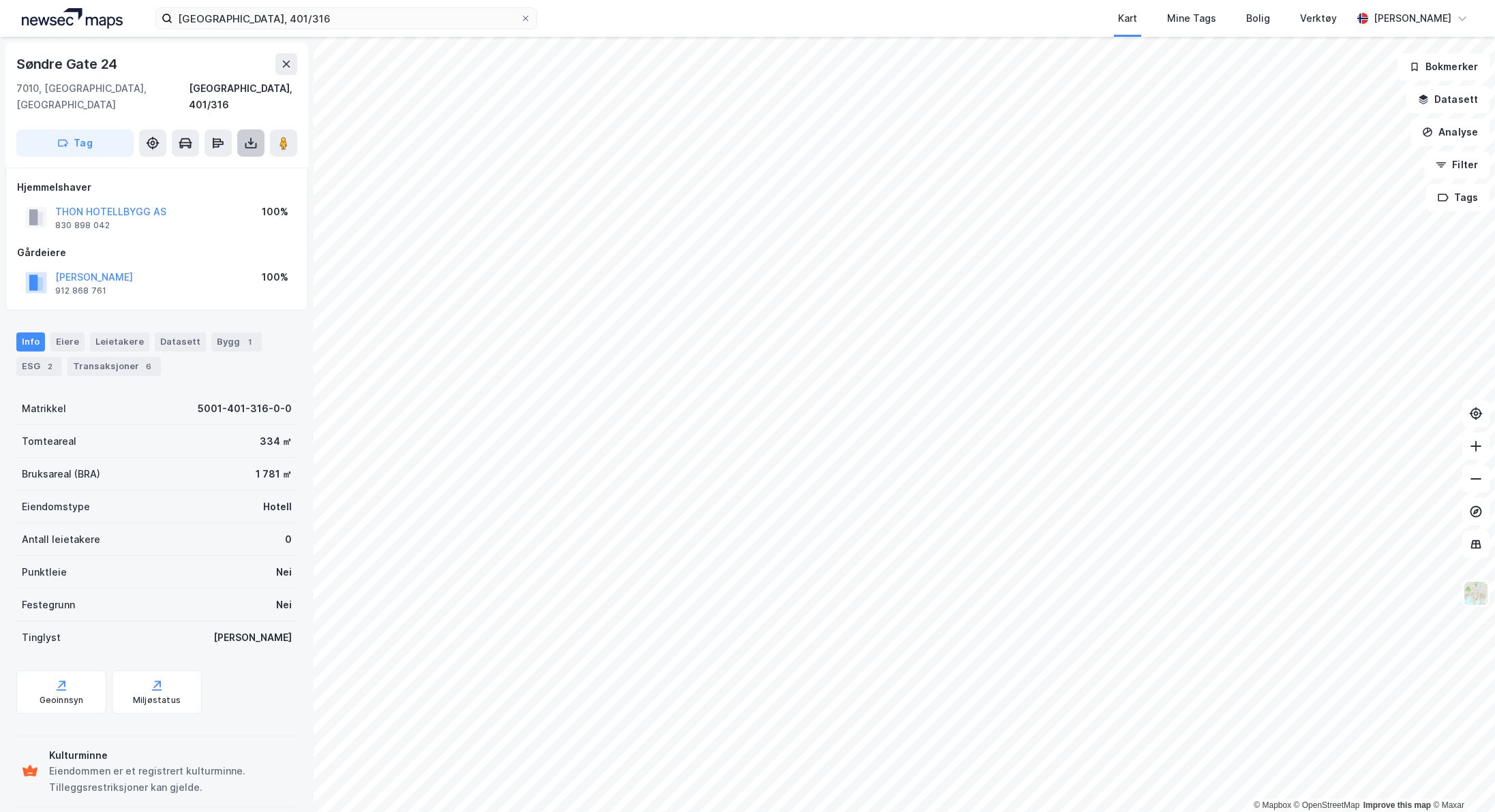
click at [250, 136] on icon at bounding box center [250, 143] width 14 height 14
click at [218, 165] on div "Last ned grunnbok" at bounding box center [183, 170] width 79 height 11
